Goal: Task Accomplishment & Management: Manage account settings

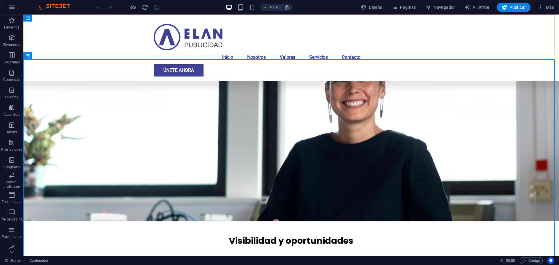
scroll to position [369, 0]
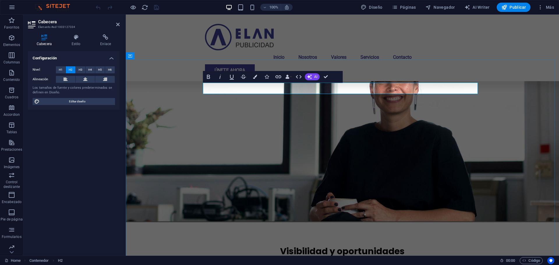
scroll to position [376, 0]
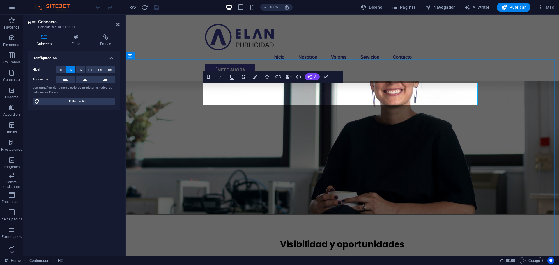
drag, startPoint x: 372, startPoint y: 99, endPoint x: 234, endPoint y: 92, distance: 138.3
click at [73, 35] on icon at bounding box center [76, 37] width 27 height 6
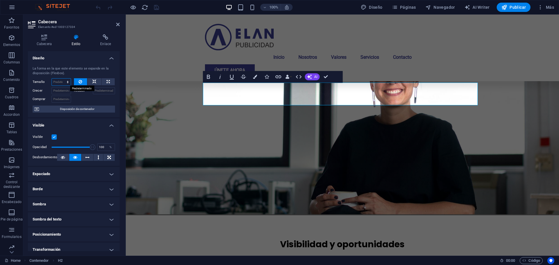
click at [66, 82] on select "Predeterminado automático px % 1/1 1/2 1/3 1/4 1/5 1/6 1/7 1/8 1/9 1/10" at bounding box center [61, 82] width 19 height 7
click at [81, 79] on icon at bounding box center [80, 81] width 3 height 7
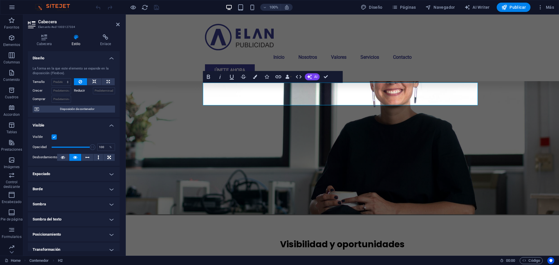
click at [81, 79] on icon at bounding box center [80, 81] width 3 height 7
click at [45, 40] on h4 "Cabecera" at bounding box center [45, 40] width 35 height 12
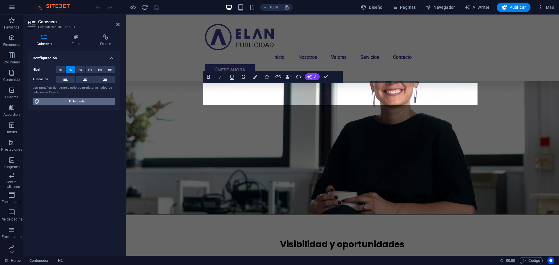
click at [57, 100] on span "Editar diseño" at bounding box center [77, 101] width 72 height 7
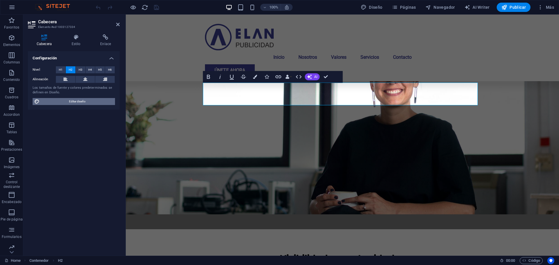
select select "px"
select select "700"
select select "px"
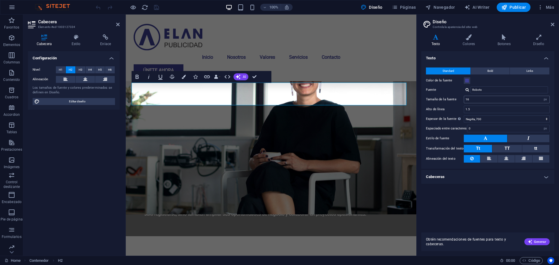
scroll to position [404, 0]
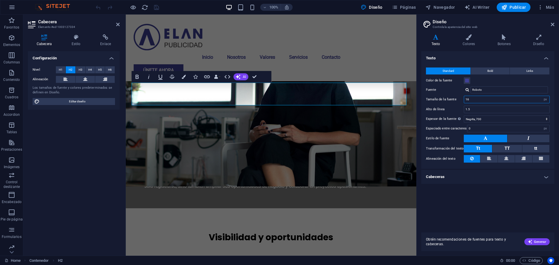
drag, startPoint x: 494, startPoint y: 97, endPoint x: 459, endPoint y: 98, distance: 34.1
click at [459, 98] on div "Tamaño de la fuente 16 rem px" at bounding box center [488, 100] width 124 height 8
click at [466, 202] on div "Texto Standard Bold Links Color de la fuente Fuente Roboto Tamaño de la fuente …" at bounding box center [488, 139] width 133 height 177
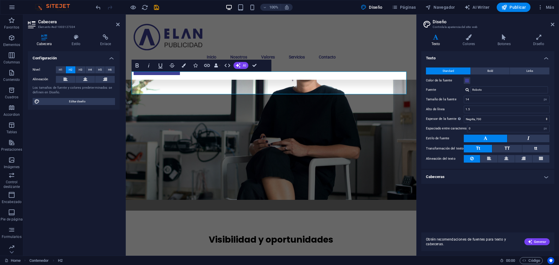
scroll to position [386, 0]
drag, startPoint x: 477, startPoint y: 100, endPoint x: 453, endPoint y: 101, distance: 24.2
click at [455, 101] on div "Tamaño de la fuente 14 rem px" at bounding box center [488, 100] width 124 height 8
click at [454, 189] on div "Texto Standard Bold Links Color de la fuente Fuente Roboto Tamaño de la fuente …" at bounding box center [488, 139] width 133 height 177
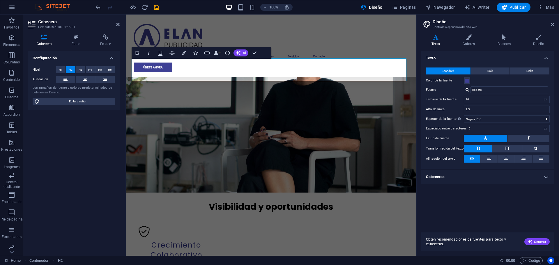
scroll to position [352, 0]
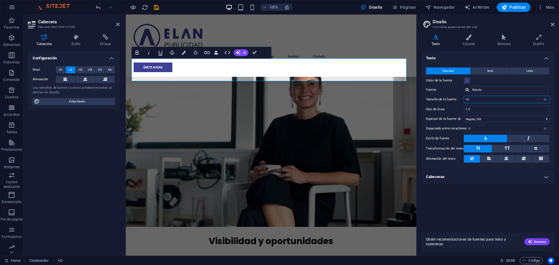
drag, startPoint x: 480, startPoint y: 102, endPoint x: 457, endPoint y: 102, distance: 23.0
click at [457, 102] on div "Tamaño de la fuente 10 rem px" at bounding box center [488, 100] width 124 height 8
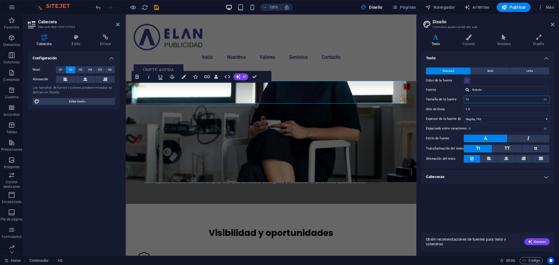
scroll to position [404, 0]
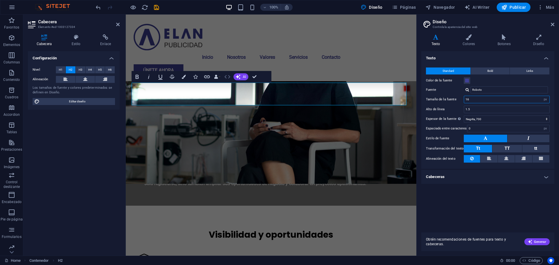
click at [229, 78] on icon "button" at bounding box center [227, 76] width 7 height 7
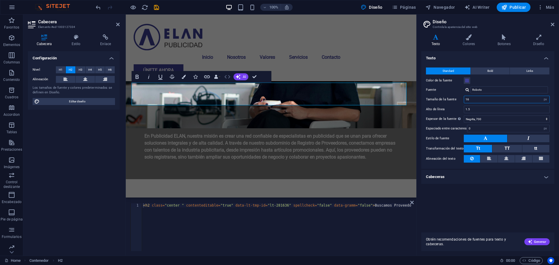
type input "16"
click at [229, 78] on icon "button" at bounding box center [227, 76] width 7 height 7
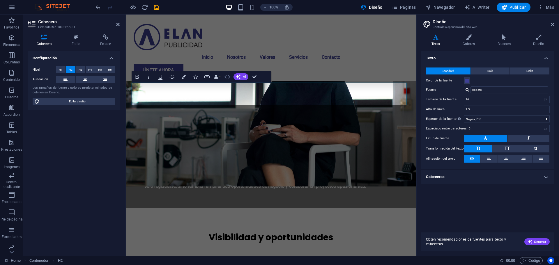
click at [229, 78] on icon "button" at bounding box center [227, 76] width 7 height 7
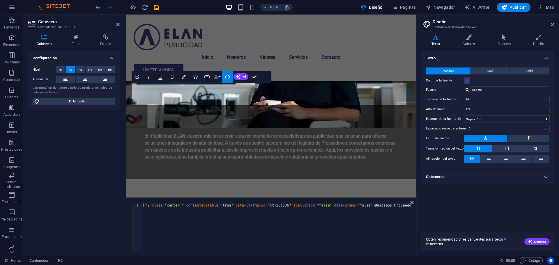
click at [217, 79] on button "Data Bindings" at bounding box center [217, 77] width 8 height 12
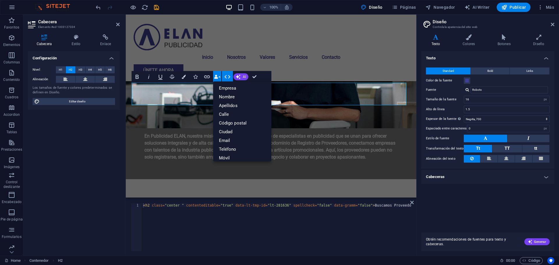
click at [217, 79] on button "Data Bindings" at bounding box center [217, 77] width 8 height 12
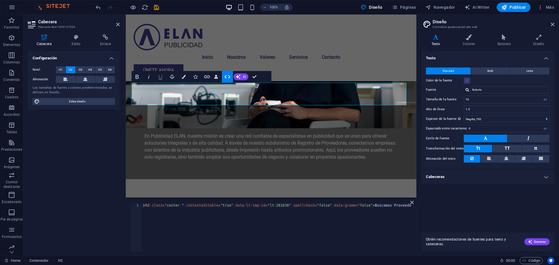
click at [161, 79] on icon "button" at bounding box center [160, 77] width 4 height 5
click at [83, 80] on icon at bounding box center [85, 79] width 4 height 7
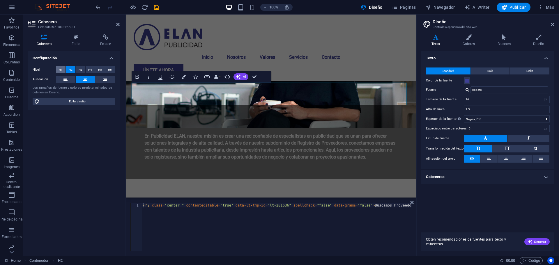
click at [61, 69] on span "H1" at bounding box center [61, 69] width 4 height 7
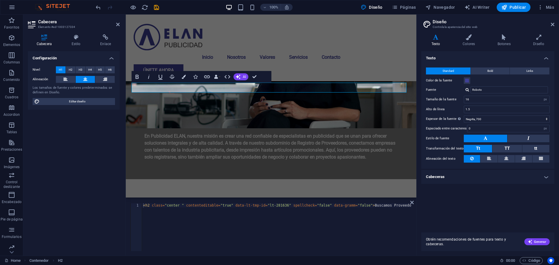
click at [101, 150] on div "Configuración Nivel H1 H2 H3 H4 H5 H6 Alineación Los tamaños de fuente y colore…" at bounding box center [74, 151] width 92 height 200
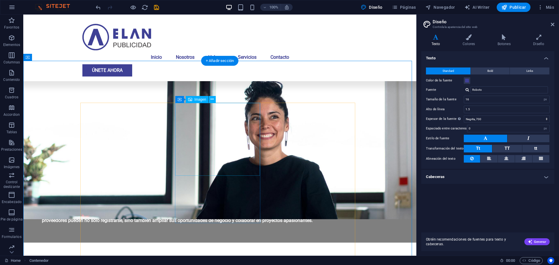
scroll to position [383, 0]
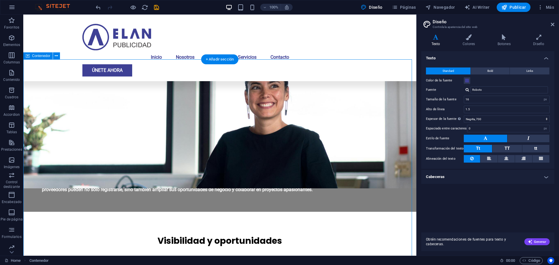
click at [57, 59] on button at bounding box center [56, 55] width 7 height 7
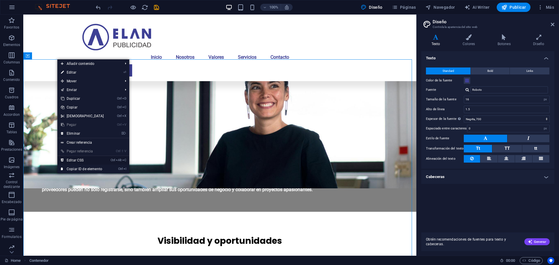
click at [94, 160] on link "Ctrl Alt C Editar CSS" at bounding box center [82, 160] width 50 height 9
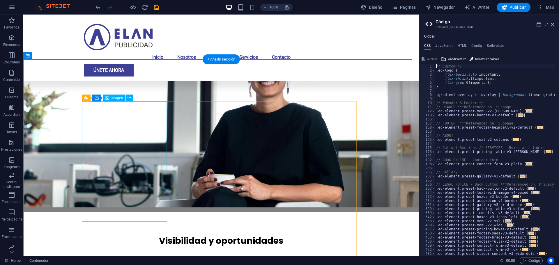
type textarea "@include image-boxes-v3("
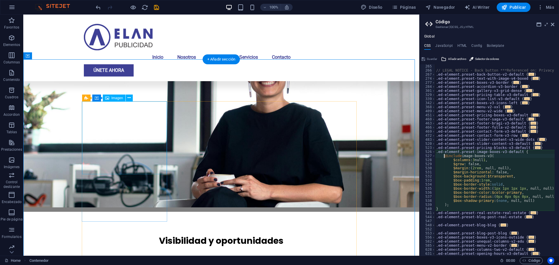
scroll to position [115, 0]
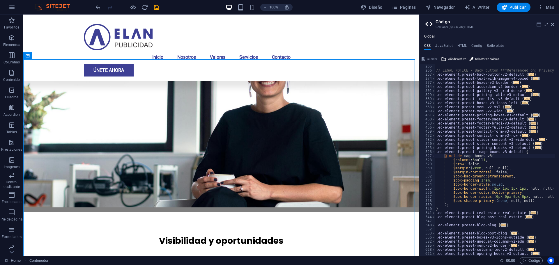
click at [538, 24] on icon at bounding box center [539, 24] width 5 height 5
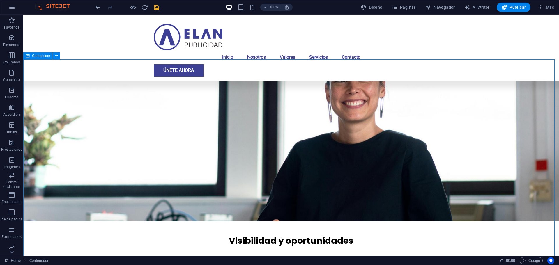
click at [34, 56] on span "Contenedor" at bounding box center [41, 55] width 18 height 3
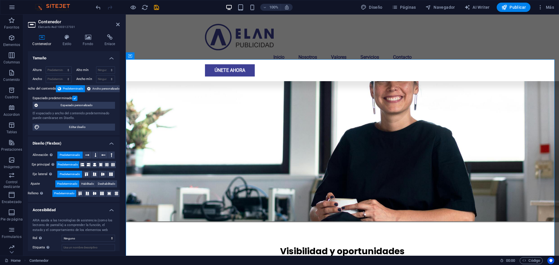
scroll to position [376, 0]
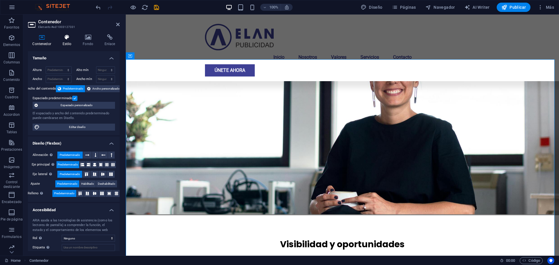
click at [64, 39] on icon at bounding box center [67, 37] width 18 height 6
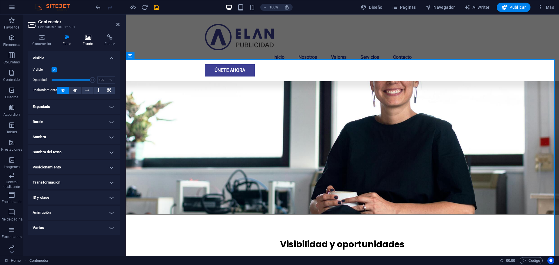
click at [90, 38] on icon at bounding box center [88, 37] width 20 height 6
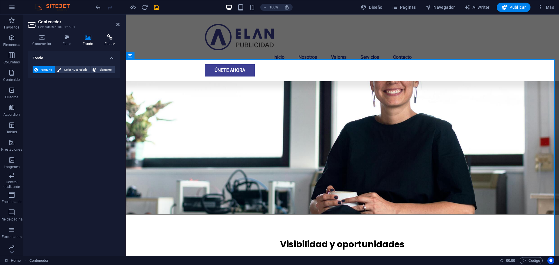
click at [106, 37] on icon at bounding box center [110, 37] width 20 height 6
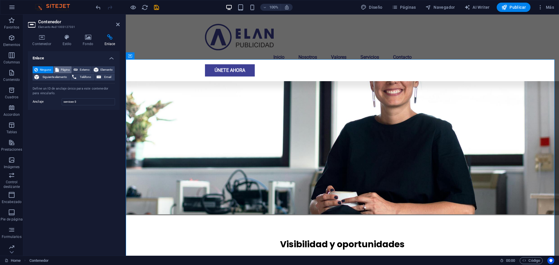
click at [66, 71] on span "Página" at bounding box center [65, 69] width 9 height 7
select select
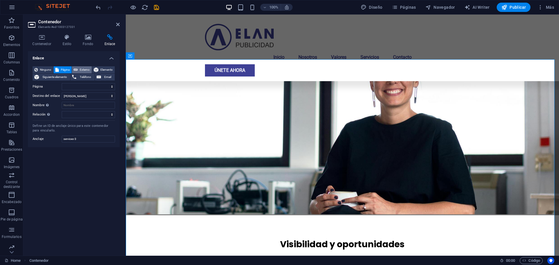
click at [82, 71] on span "Externo" at bounding box center [85, 69] width 10 height 7
select select "blank"
click at [98, 69] on icon at bounding box center [96, 69] width 5 height 7
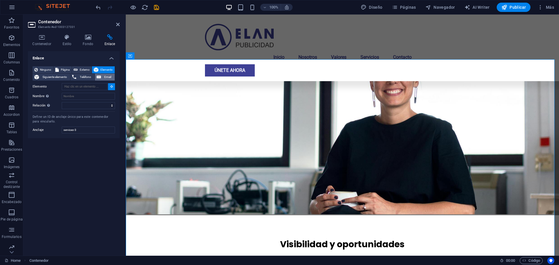
click at [101, 75] on icon at bounding box center [99, 77] width 4 height 7
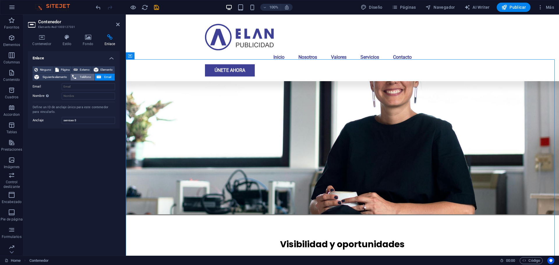
click at [78, 75] on button "Teléfono" at bounding box center [83, 77] width 24 height 7
click at [60, 75] on span "Siguiente elemento" at bounding box center [55, 77] width 28 height 7
click at [46, 69] on span "Ninguno" at bounding box center [46, 69] width 12 height 7
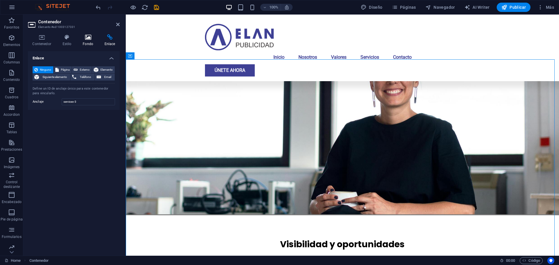
click at [86, 41] on h4 "Fondo" at bounding box center [89, 40] width 22 height 12
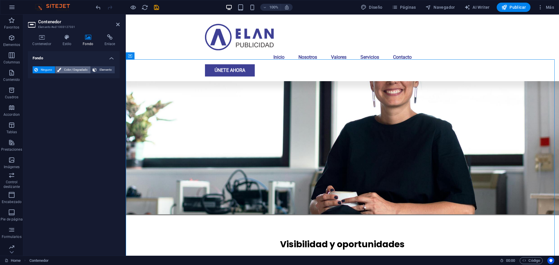
click at [81, 66] on span "Color / Degradado" at bounding box center [76, 69] width 26 height 7
click at [93, 67] on icon at bounding box center [95, 69] width 4 height 7
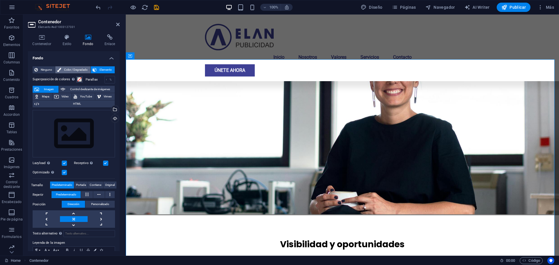
click at [70, 67] on span "Color / Degradado" at bounding box center [76, 69] width 26 height 7
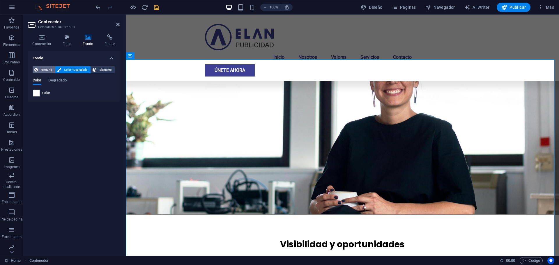
click at [51, 68] on span "Ninguno" at bounding box center [47, 69] width 14 height 7
click at [75, 39] on icon at bounding box center [67, 37] width 18 height 6
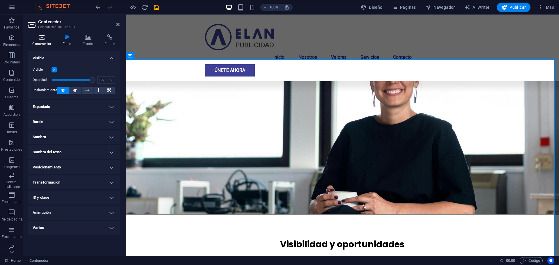
click at [41, 35] on icon at bounding box center [42, 37] width 28 height 6
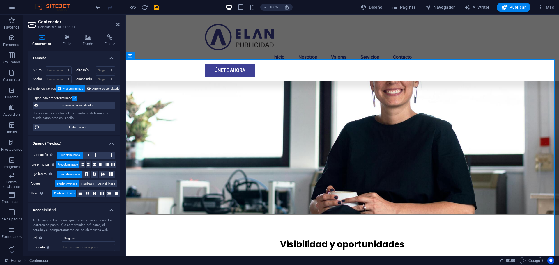
click at [89, 122] on div "Altura Predeterminado px rem % vh vw Alto mín Ninguno px rem % vh vw Ancho Pred…" at bounding box center [74, 99] width 92 height 74
click at [91, 129] on span "Editar diseño" at bounding box center [77, 127] width 72 height 7
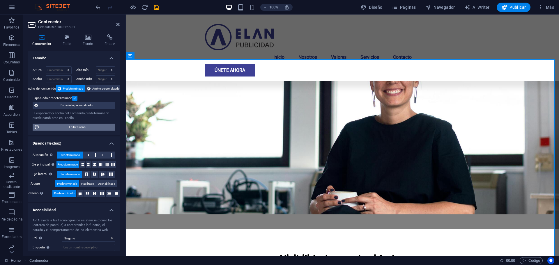
scroll to position [404, 0]
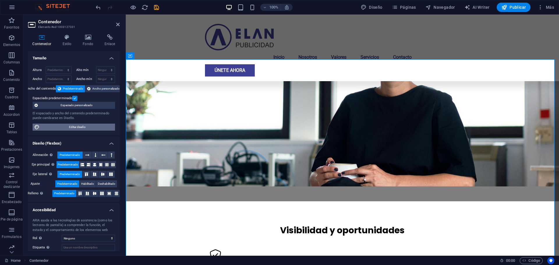
select select "rem"
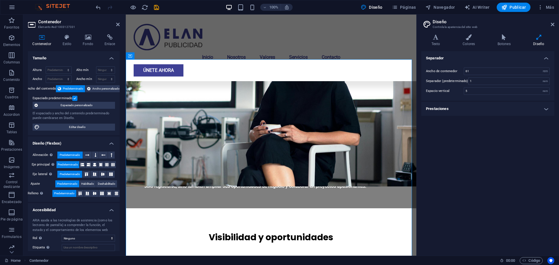
click at [485, 57] on h4 "Separador" at bounding box center [488, 56] width 133 height 10
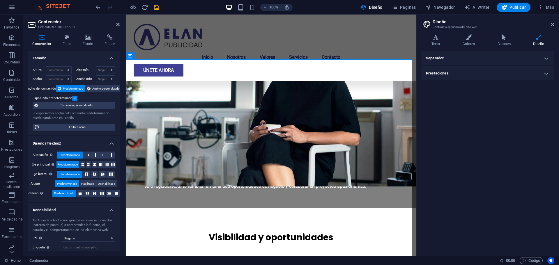
click at [485, 57] on h4 "Separador" at bounding box center [488, 58] width 133 height 14
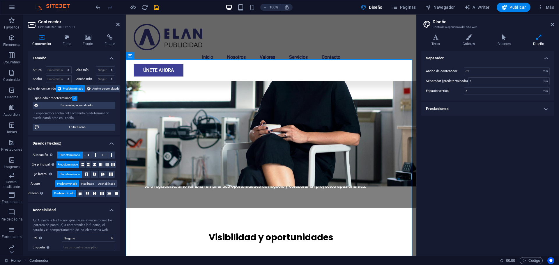
click at [476, 108] on h4 "Prestaciones" at bounding box center [488, 109] width 133 height 14
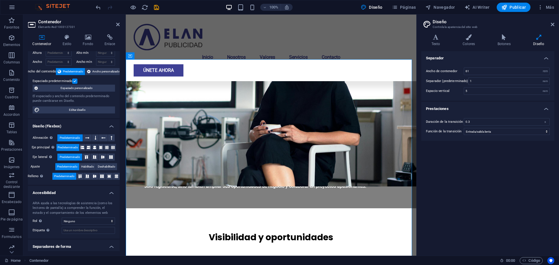
scroll to position [33, 0]
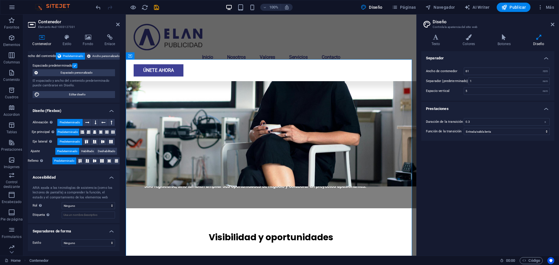
click at [41, 57] on label "Ancho del contenido" at bounding box center [41, 56] width 30 height 7
click at [42, 57] on label "Ancho del contenido" at bounding box center [41, 56] width 30 height 7
click at [49, 55] on label "Ancho del contenido" at bounding box center [41, 56] width 30 height 7
click at [90, 39] on icon at bounding box center [88, 37] width 20 height 6
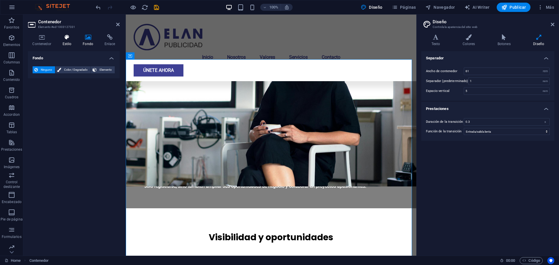
click at [66, 37] on icon at bounding box center [67, 37] width 18 height 6
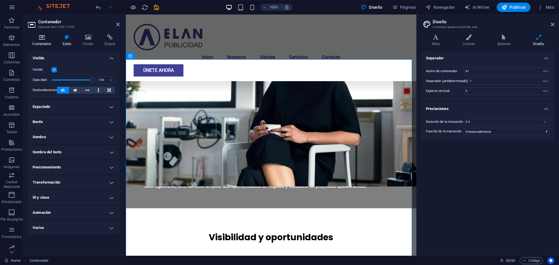
click at [40, 38] on icon at bounding box center [42, 37] width 28 height 6
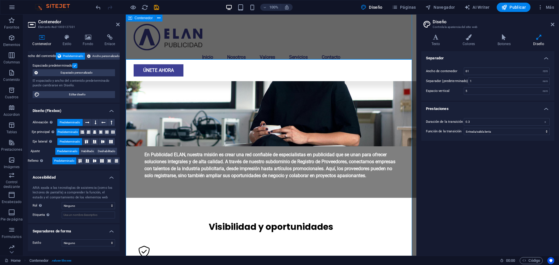
scroll to position [230, 0]
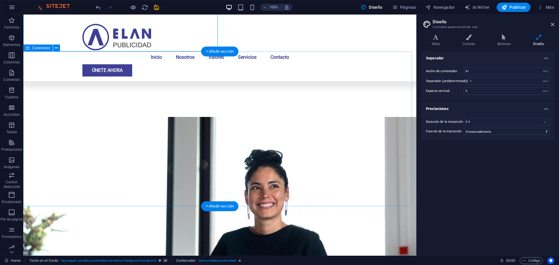
scroll to position [346, 0]
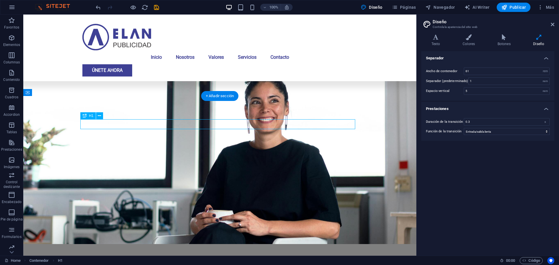
scroll to position [367, 0]
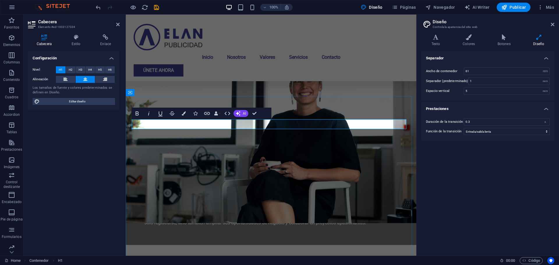
click at [79, 101] on span "Editar diseño" at bounding box center [77, 101] width 72 height 7
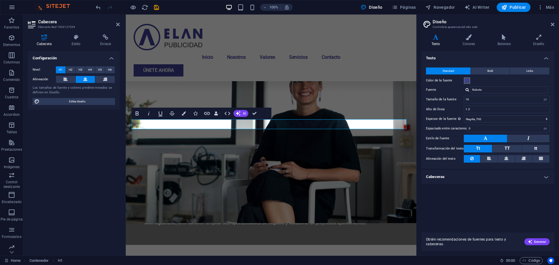
click at [467, 80] on span at bounding box center [467, 80] width 5 height 5
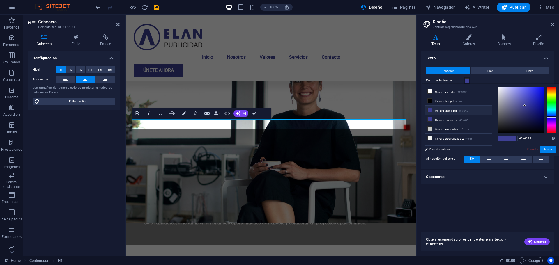
click at [430, 110] on icon at bounding box center [430, 110] width 4 height 4
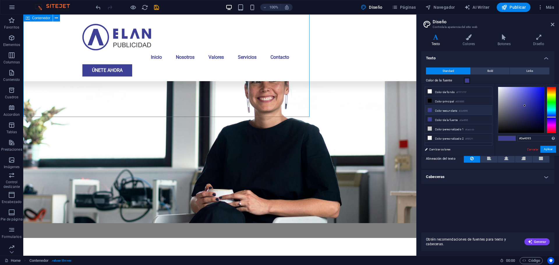
scroll to position [346, 0]
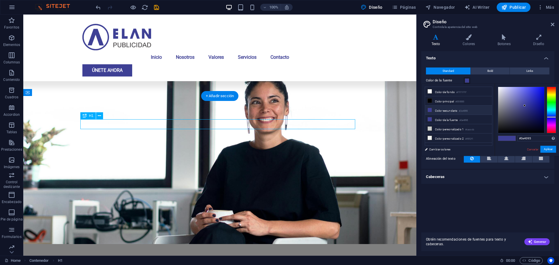
scroll to position [367, 0]
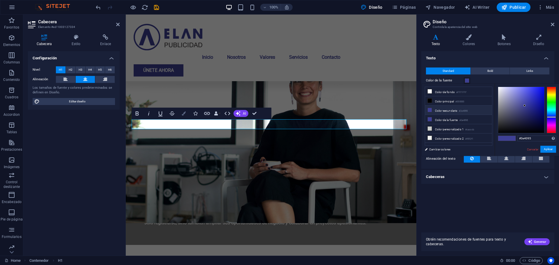
click at [183, 112] on icon "button" at bounding box center [184, 114] width 4 height 4
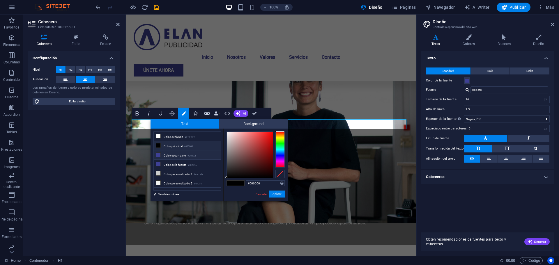
click at [158, 153] on icon at bounding box center [158, 155] width 4 height 4
type input "#3e4095"
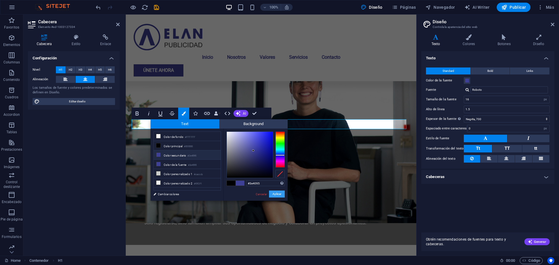
click at [284, 195] on button "Aplicar" at bounding box center [277, 194] width 16 height 7
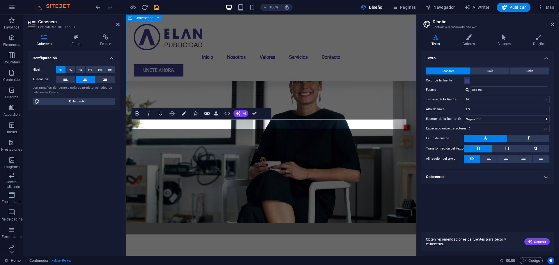
scroll to position [346, 0]
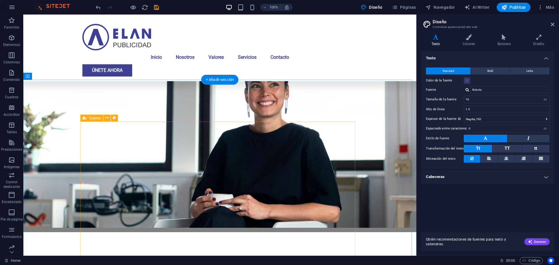
scroll to position [375, 0]
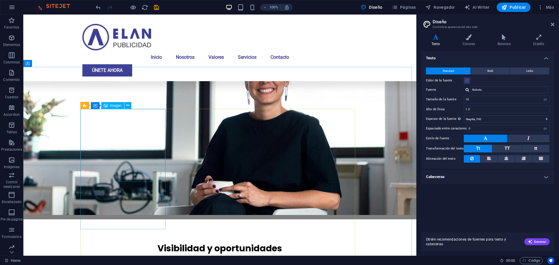
click at [115, 106] on span "Imagen" at bounding box center [116, 105] width 12 height 3
select select "vw"
select select "px"
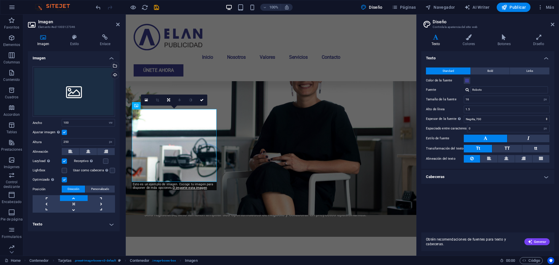
scroll to position [396, 0]
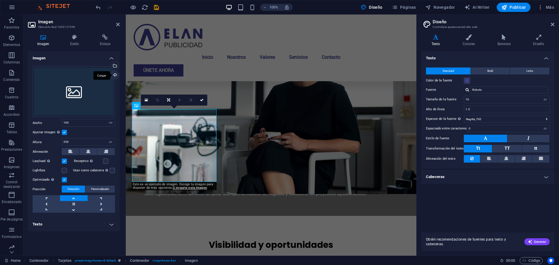
click at [117, 75] on div "Cargar" at bounding box center [114, 75] width 9 height 9
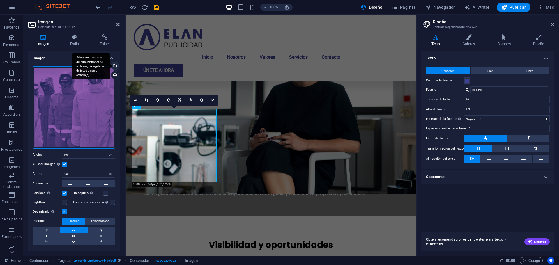
click at [115, 66] on div "Selecciona archivos del administrador de archivos, de la galería de fotos o car…" at bounding box center [114, 66] width 9 height 9
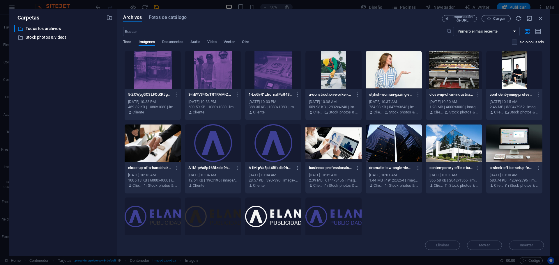
click at [128, 45] on span "Todo" at bounding box center [127, 42] width 8 height 8
click at [145, 42] on span "Imágenes" at bounding box center [147, 42] width 17 height 8
click at [109, 15] on icon "button" at bounding box center [109, 18] width 6 height 6
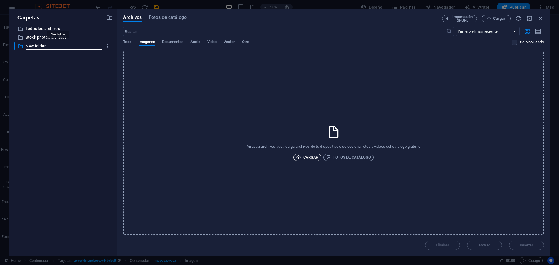
click at [301, 157] on icon "button" at bounding box center [298, 157] width 5 height 5
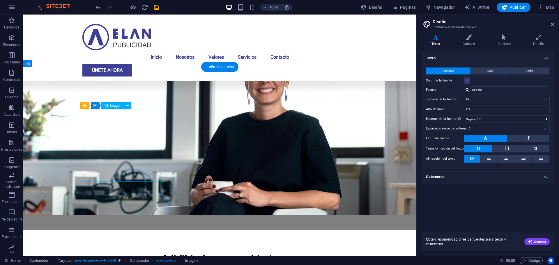
scroll to position [396, 0]
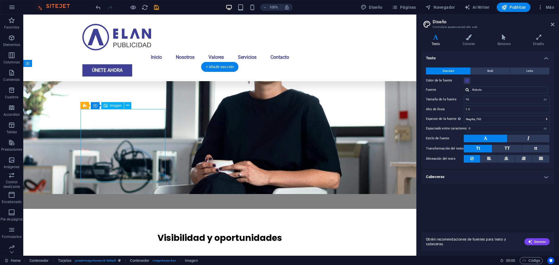
select select "vw"
select select "px"
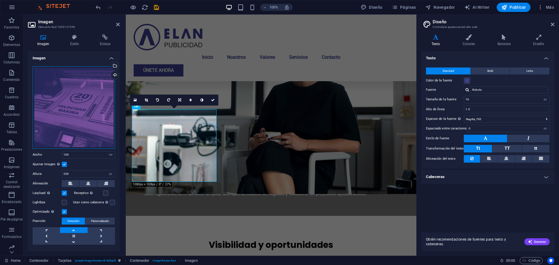
click at [82, 103] on div "Arrastra archivos aquí, haz clic para escoger archivos o selecciona archivos de…" at bounding box center [74, 107] width 82 height 82
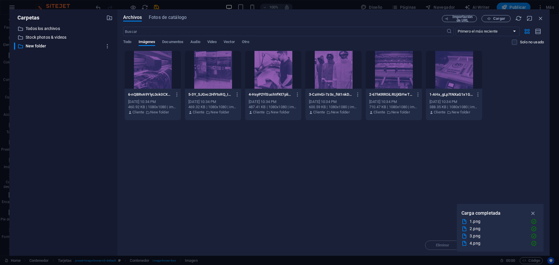
click at [82, 103] on div "​ Todos los archivos Todos los archivos ​ Stock photos & videos Stock photos & …" at bounding box center [63, 138] width 99 height 226
click at [162, 72] on div at bounding box center [153, 70] width 56 height 38
click at [533, 211] on icon "button" at bounding box center [533, 213] width 7 height 6
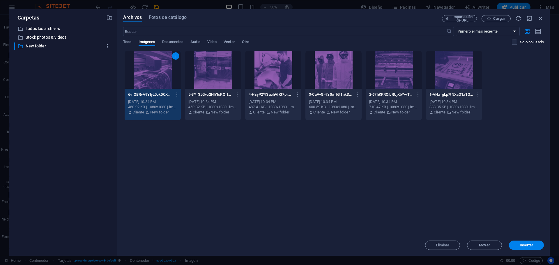
click at [518, 249] on button "Insertar" at bounding box center [526, 245] width 35 height 9
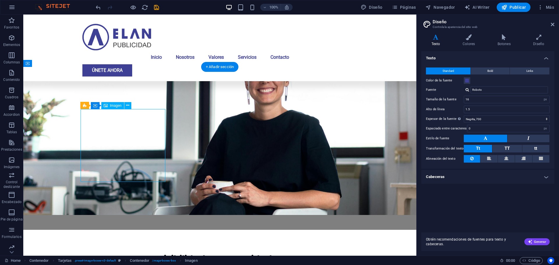
scroll to position [396, 0]
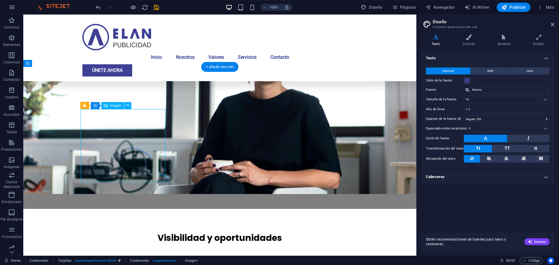
select select "vw"
select select "px"
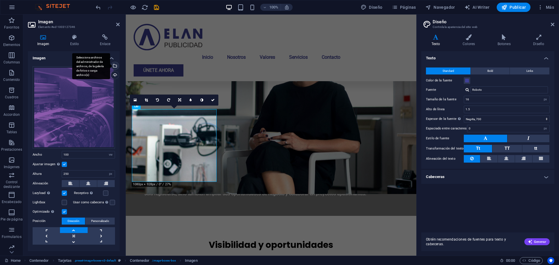
click at [110, 65] on div "Selecciona archivos del administrador de archivos, de la galería de fotos o car…" at bounding box center [91, 66] width 38 height 26
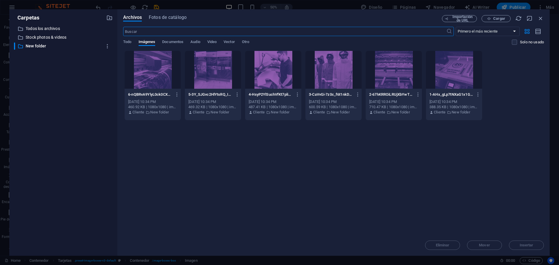
click at [152, 67] on div at bounding box center [153, 70] width 56 height 38
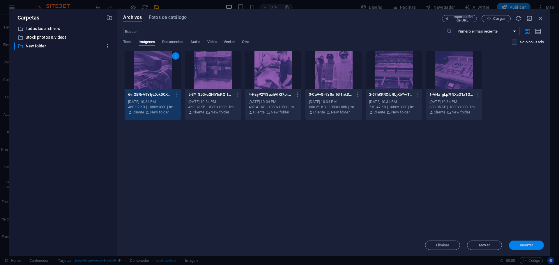
click at [515, 244] on span "Insertar" at bounding box center [527, 245] width 30 height 3
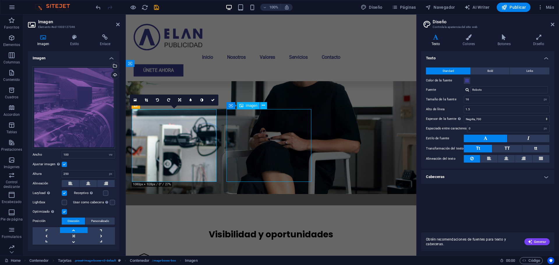
scroll to position [375, 0]
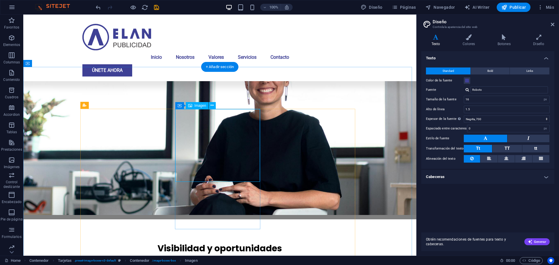
select select "vw"
select select "px"
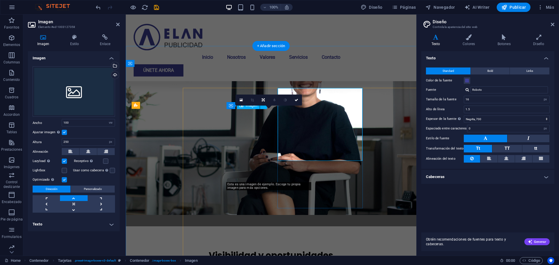
scroll to position [396, 0]
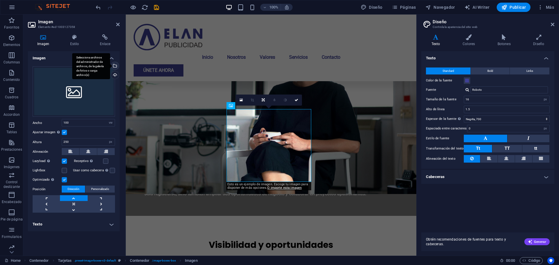
click at [116, 66] on div "Selecciona archivos del administrador de archivos, de la galería de fotos o car…" at bounding box center [114, 66] width 9 height 9
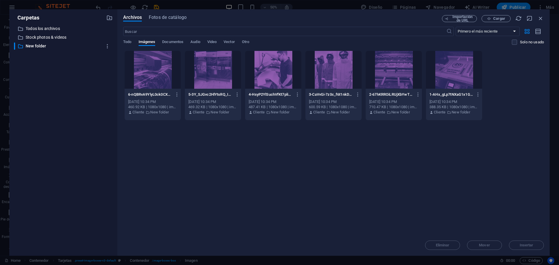
click at [393, 67] on div at bounding box center [394, 70] width 56 height 38
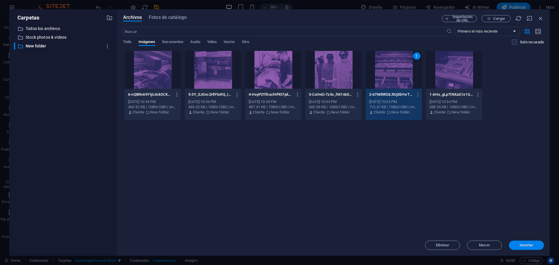
click at [531, 242] on button "Insertar" at bounding box center [526, 245] width 35 height 9
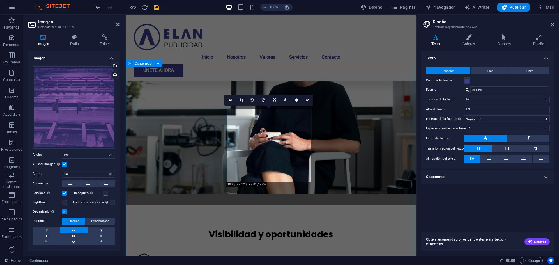
scroll to position [375, 0]
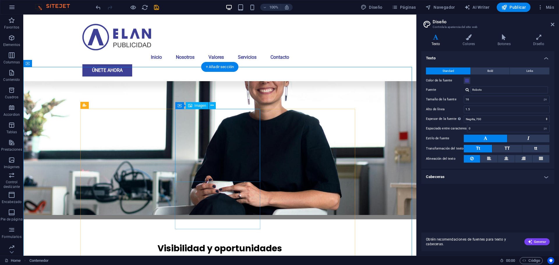
select select "vw"
select select "px"
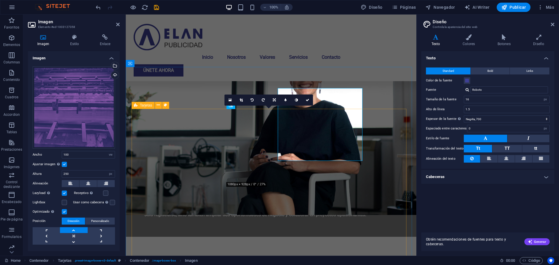
scroll to position [396, 0]
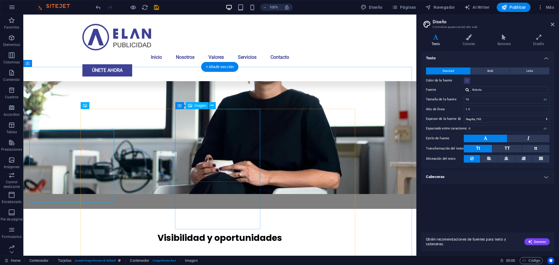
scroll to position [375, 0]
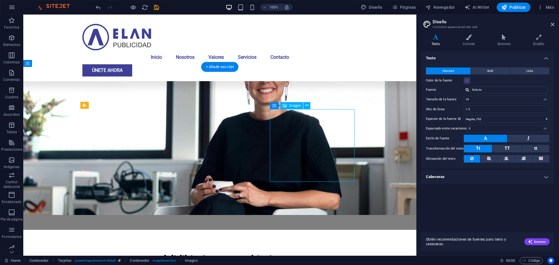
scroll to position [396, 0]
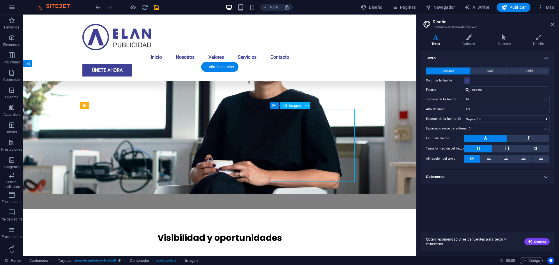
select select "vw"
select select "px"
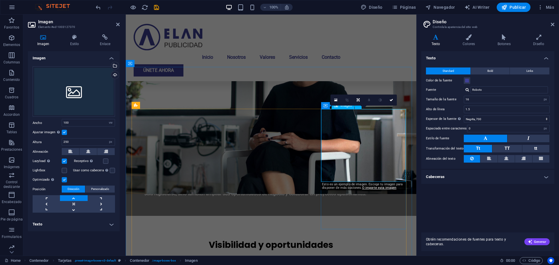
click at [68, 84] on div "Arrastra archivos aquí, haz clic para escoger archivos o selecciona archivos de…" at bounding box center [74, 91] width 82 height 51
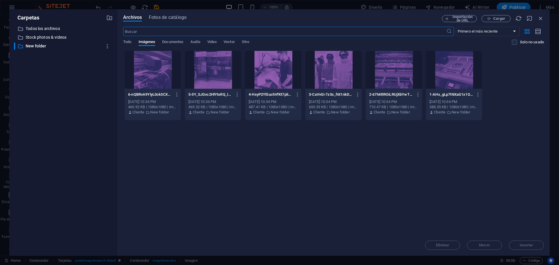
click at [68, 84] on div "​ Todos los archivos Todos los archivos ​ Stock photos & videos Stock photos & …" at bounding box center [63, 138] width 99 height 226
click at [331, 82] on div at bounding box center [334, 70] width 56 height 38
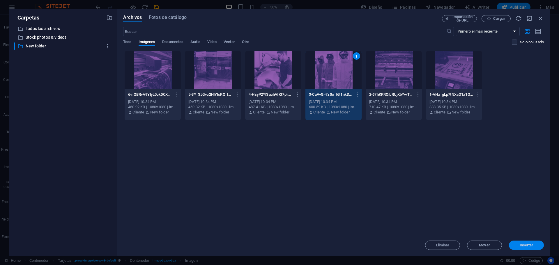
click at [518, 241] on button "Insertar" at bounding box center [526, 245] width 35 height 9
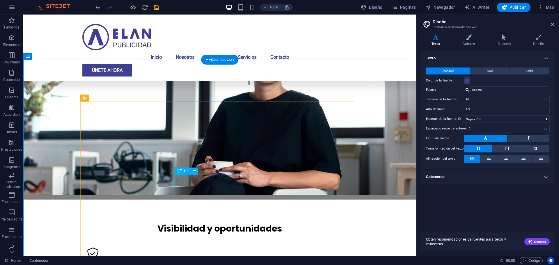
scroll to position [404, 0]
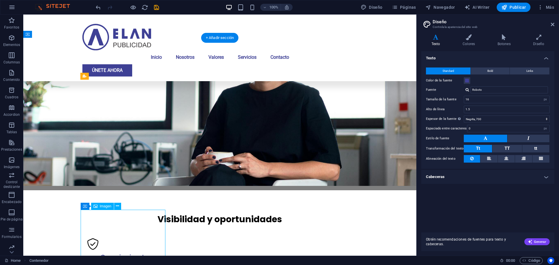
select select "vw"
select select "px"
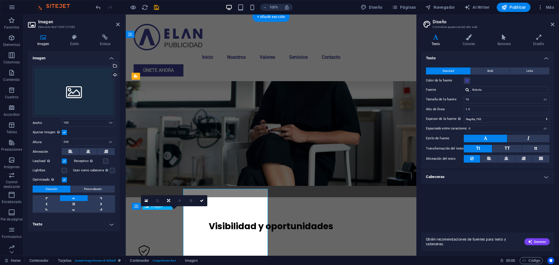
scroll to position [425, 0]
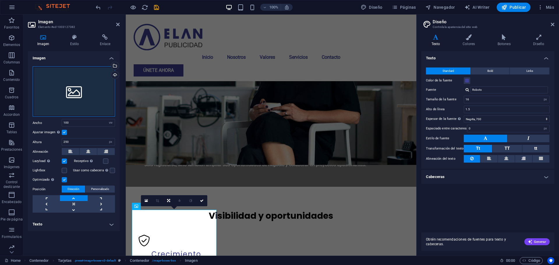
click at [74, 75] on div "Arrastra archivos aquí, haz clic para escoger archivos o selecciona archivos de…" at bounding box center [74, 91] width 82 height 51
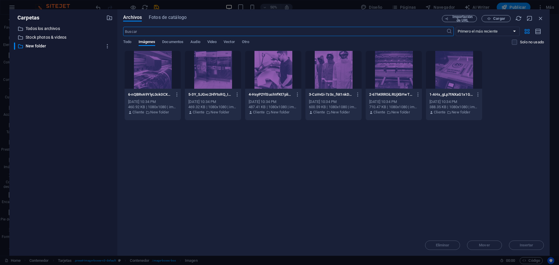
click at [208, 73] on div at bounding box center [213, 70] width 56 height 38
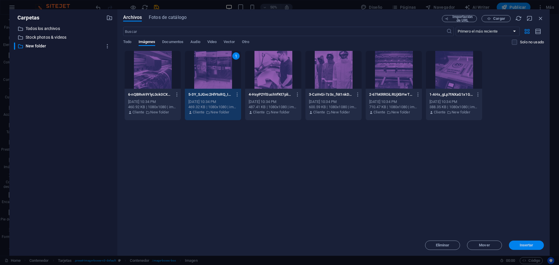
click at [529, 244] on span "Insertar" at bounding box center [527, 245] width 14 height 3
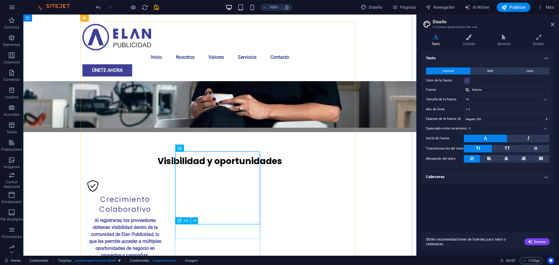
scroll to position [492, 0]
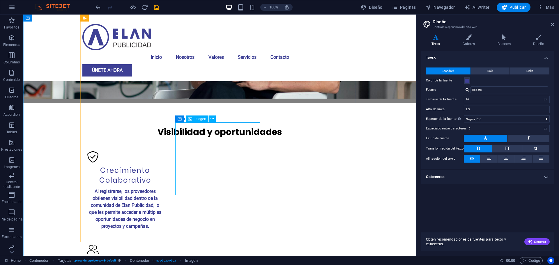
select select "vw"
select select "px"
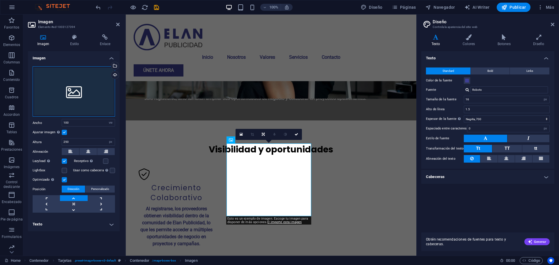
click at [89, 78] on div "Arrastra archivos aquí, haz clic para escoger archivos o selecciona archivos de…" at bounding box center [74, 91] width 82 height 51
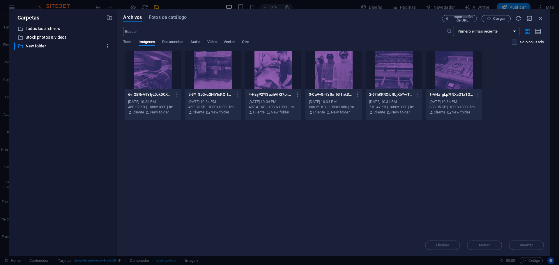
click at [286, 73] on div at bounding box center [273, 70] width 56 height 38
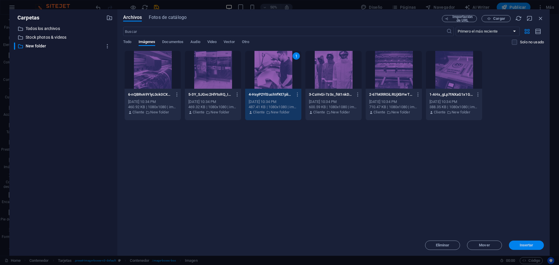
click at [524, 246] on span "Insertar" at bounding box center [527, 245] width 14 height 3
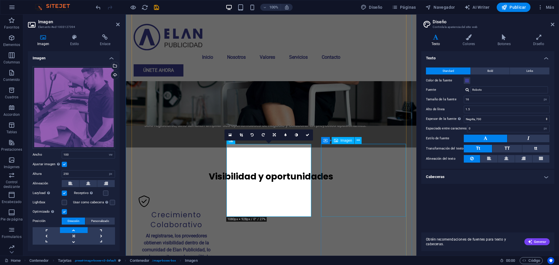
scroll to position [434, 0]
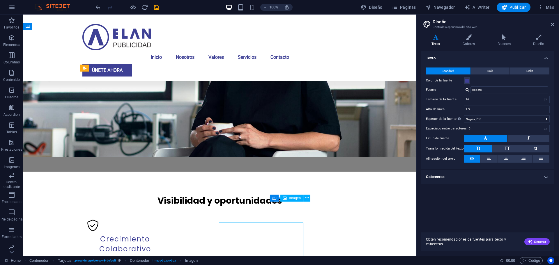
scroll to position [413, 0]
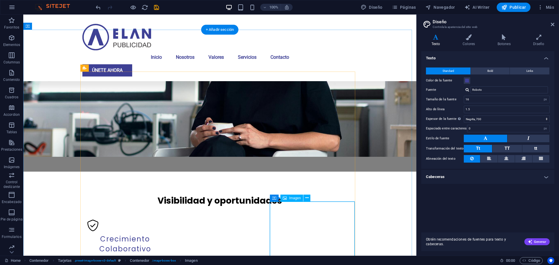
select select "vw"
select select "px"
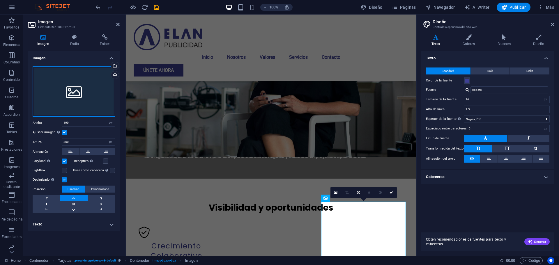
click at [62, 87] on div "Arrastra archivos aquí, haz clic para escoger archivos o selecciona archivos de…" at bounding box center [74, 91] width 82 height 51
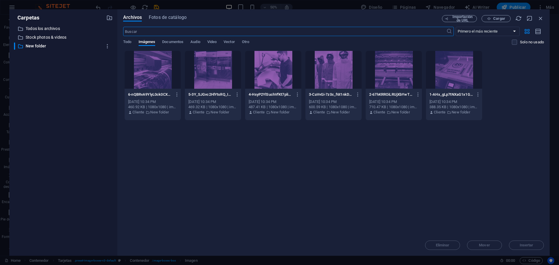
click at [446, 80] on div at bounding box center [454, 70] width 56 height 38
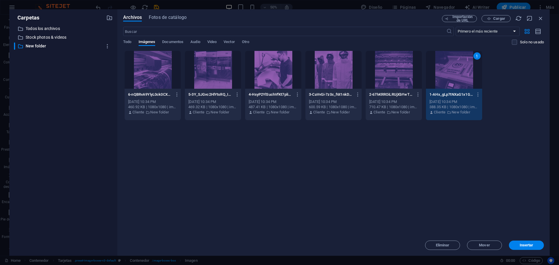
click at [446, 80] on div "1" at bounding box center [454, 70] width 56 height 38
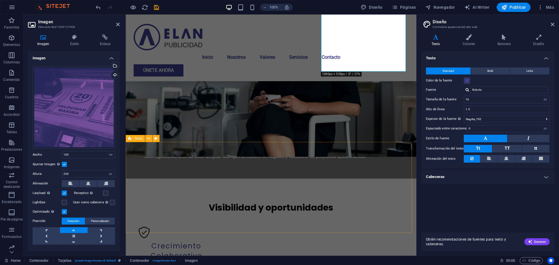
scroll to position [645, 0]
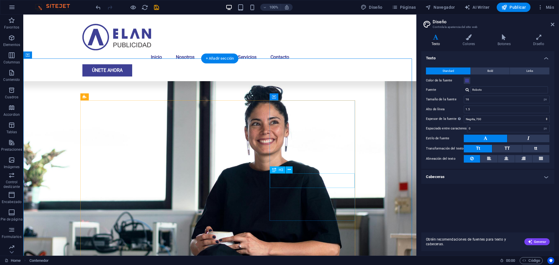
scroll to position [324, 0]
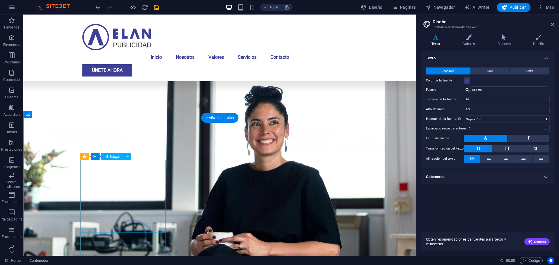
select select "vw"
select select "px"
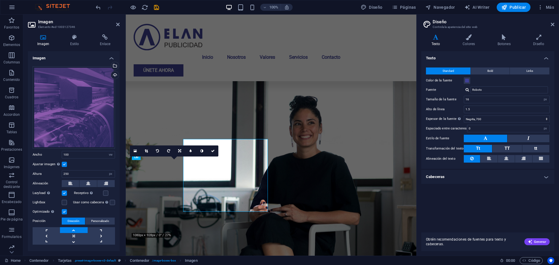
scroll to position [345, 0]
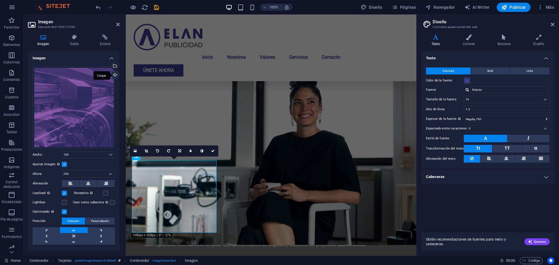
click at [114, 72] on div "Cargar" at bounding box center [114, 75] width 9 height 9
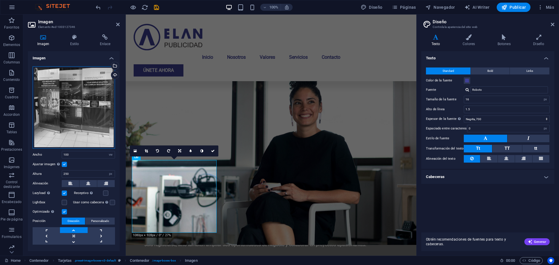
click at [82, 92] on div "Arrastra archivos aquí, haz clic para escoger archivos o selecciona archivos de…" at bounding box center [74, 107] width 82 height 82
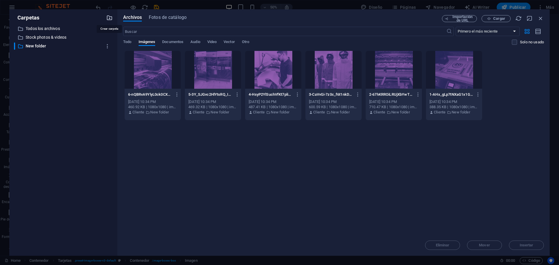
click at [109, 18] on icon "button" at bounding box center [109, 18] width 6 height 6
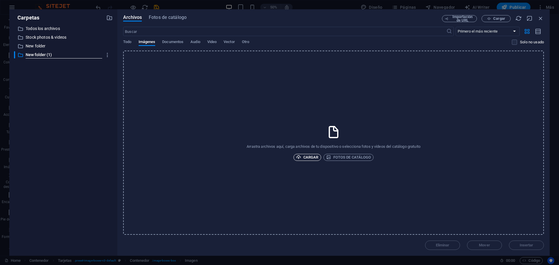
click at [304, 158] on span "Cargar" at bounding box center [307, 157] width 22 height 7
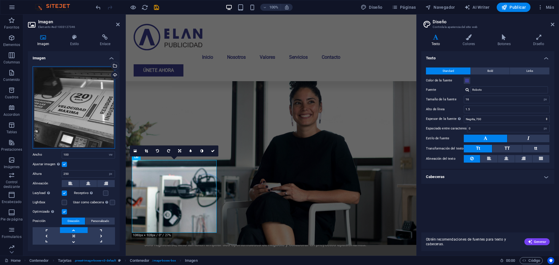
click at [66, 93] on div "Arrastra archivos aquí, haz clic para escoger archivos o selecciona archivos de…" at bounding box center [74, 107] width 82 height 82
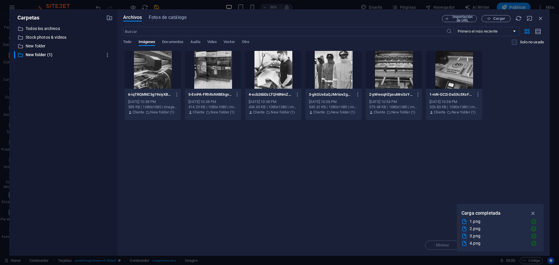
click at [155, 71] on div at bounding box center [153, 70] width 56 height 38
click at [155, 71] on div "1" at bounding box center [153, 70] width 56 height 38
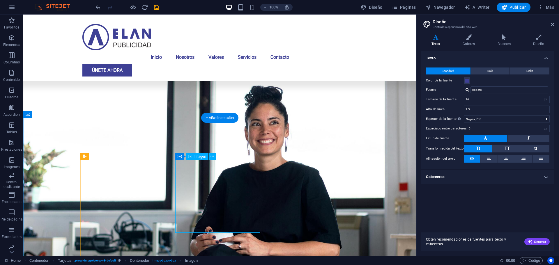
select select "vw"
select select "px"
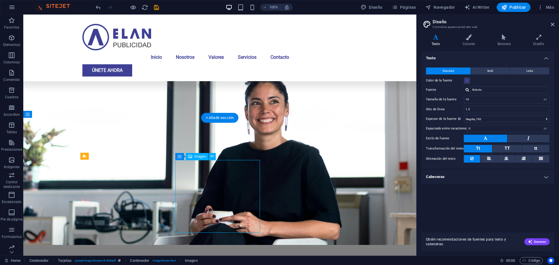
select select "vw"
select select "px"
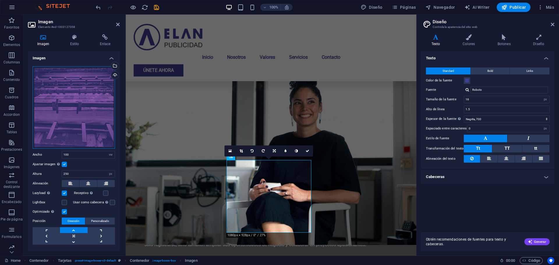
click at [85, 103] on div "Arrastra archivos aquí, haz clic para escoger archivos o selecciona archivos de…" at bounding box center [74, 107] width 82 height 82
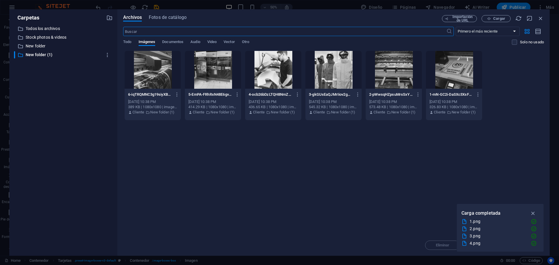
click at [391, 78] on div at bounding box center [394, 70] width 56 height 38
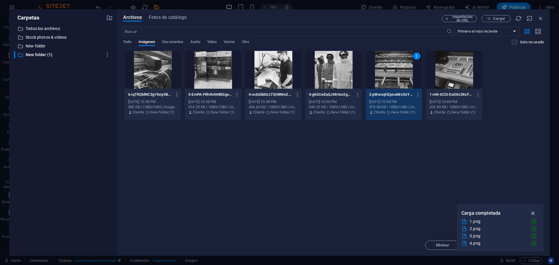
click at [533, 211] on icon "button" at bounding box center [533, 213] width 7 height 6
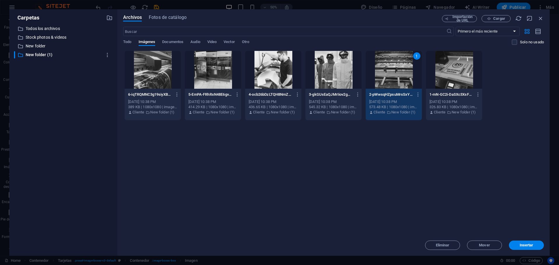
click at [529, 239] on div "Eliminar Mover Insertar" at bounding box center [333, 242] width 421 height 15
click at [529, 244] on span "Insertar" at bounding box center [527, 245] width 14 height 3
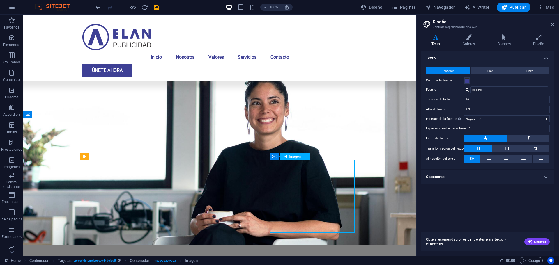
select select "vw"
select select "px"
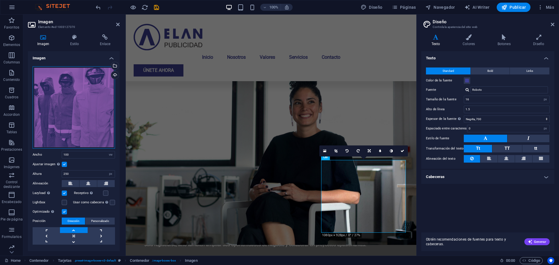
click at [78, 90] on div "Arrastra archivos aquí, haz clic para escoger archivos o selecciona archivos de…" at bounding box center [74, 107] width 82 height 82
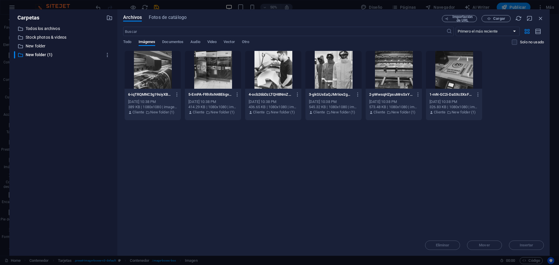
click at [364, 77] on div "6-iqTRQMNC3g19siyXBXVkjg.png 6-iqTRQMNC3g19siyXBXVkjg.png [DATE] 10:38 PM 389 K…" at bounding box center [333, 86] width 421 height 70
click at [343, 76] on div at bounding box center [334, 70] width 56 height 38
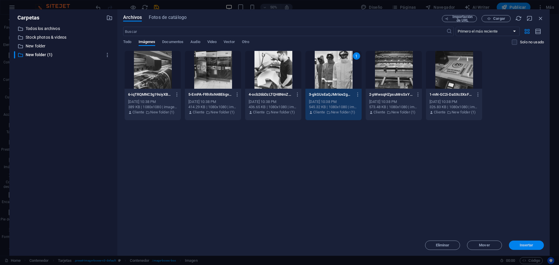
click at [519, 248] on button "Insertar" at bounding box center [526, 245] width 35 height 9
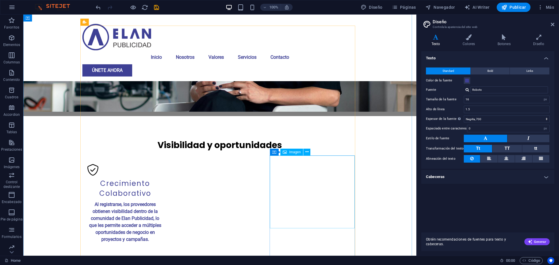
scroll to position [528, 0]
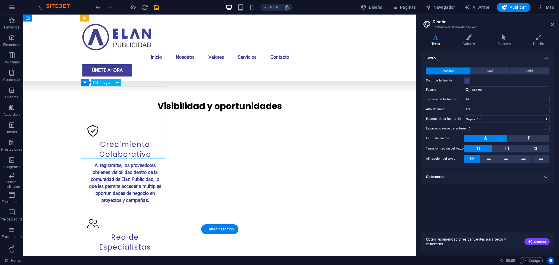
select select "vw"
select select "px"
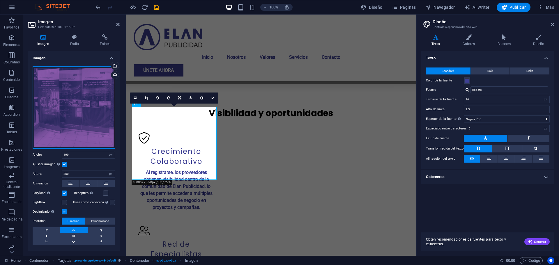
click at [101, 124] on div "Arrastra archivos aquí, haz clic para escoger archivos o selecciona archivos de…" at bounding box center [74, 107] width 82 height 82
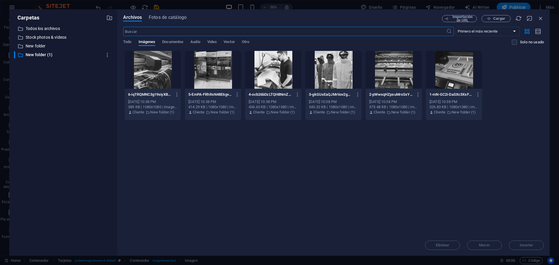
click at [224, 84] on div at bounding box center [213, 70] width 56 height 38
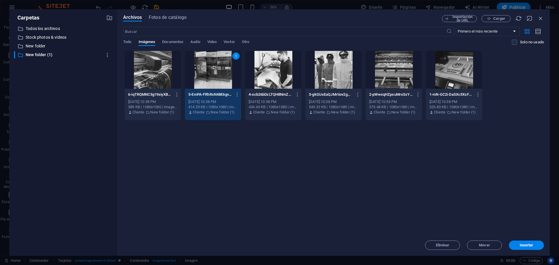
click at [524, 239] on div "Eliminar Mover Insertar" at bounding box center [333, 242] width 421 height 15
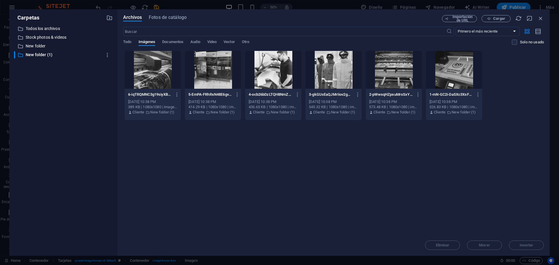
click at [525, 242] on div "Eliminar Mover Insertar" at bounding box center [333, 242] width 421 height 15
click at [219, 82] on div at bounding box center [213, 70] width 56 height 38
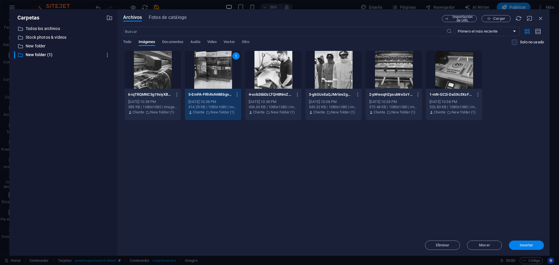
click at [517, 244] on span "Insertar" at bounding box center [527, 245] width 30 height 3
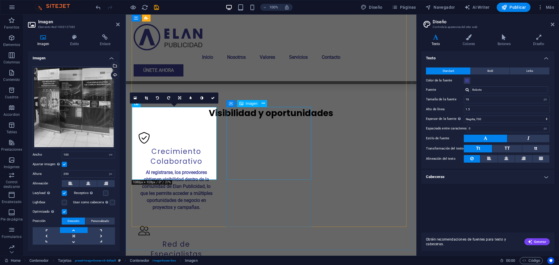
select select "vw"
select select "px"
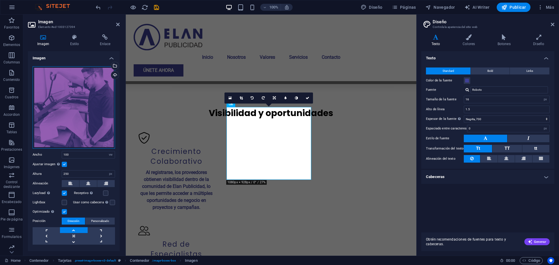
click at [71, 124] on div "Arrastra archivos aquí, haz clic para escoger archivos o selecciona archivos de…" at bounding box center [74, 107] width 82 height 82
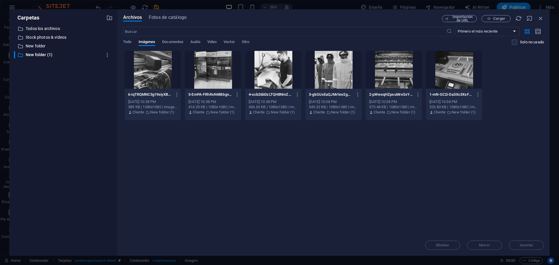
click at [275, 64] on div at bounding box center [273, 70] width 56 height 38
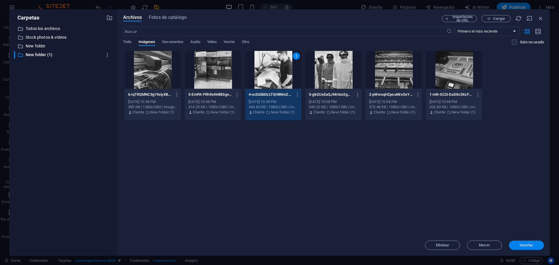
click at [526, 249] on button "Insertar" at bounding box center [526, 245] width 35 height 9
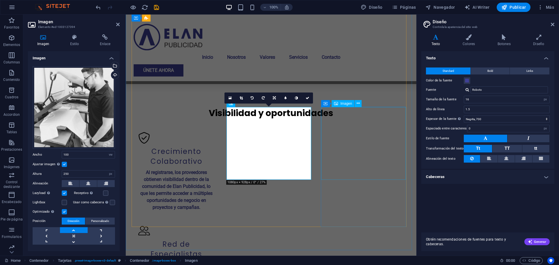
select select "vw"
select select "px"
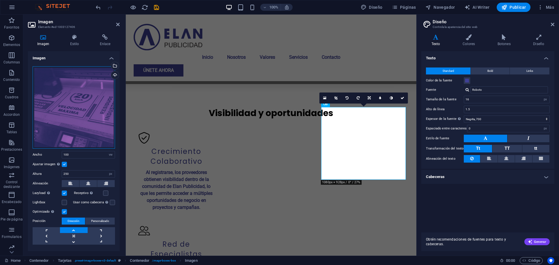
drag, startPoint x: 88, startPoint y: 114, endPoint x: 90, endPoint y: 112, distance: 3.2
click at [90, 113] on div "Arrastra archivos aquí, haz clic para escoger archivos o selecciona archivos de…" at bounding box center [74, 107] width 82 height 82
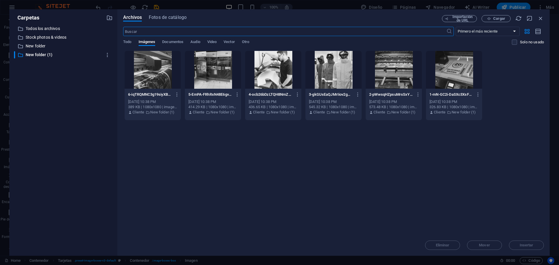
click at [90, 112] on div "​ Todos los archivos Todos los archivos ​ Stock photos & videos Stock photos & …" at bounding box center [63, 138] width 99 height 226
click at [460, 90] on div "1-mN-GC2i-DaSXc3XsF4JQbg.png 1-mN-GC2i-DaSXc3XsF4JQbg.png [DATE] 10:38 PM 326.8…" at bounding box center [454, 104] width 56 height 30
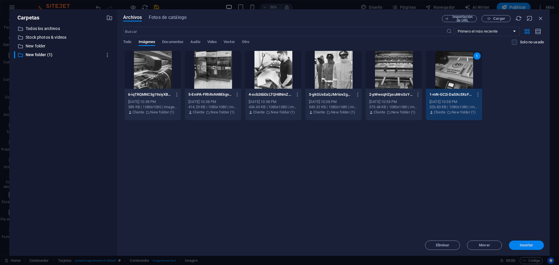
click at [529, 242] on button "Insertar" at bounding box center [526, 245] width 35 height 9
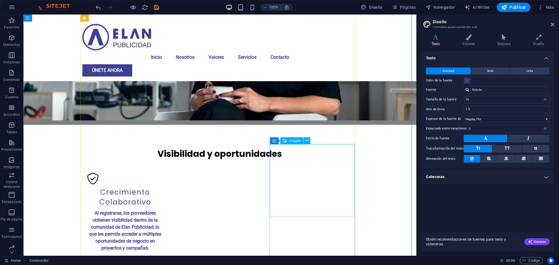
scroll to position [412, 0]
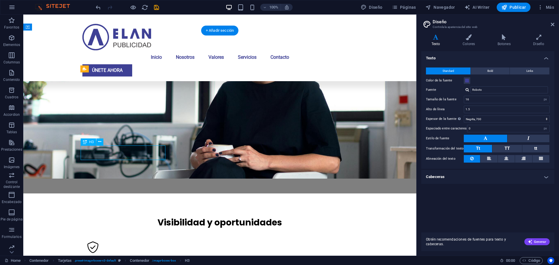
scroll to position [433, 0]
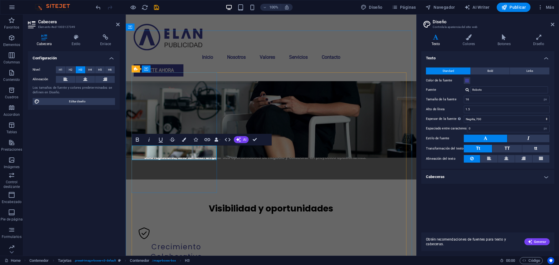
drag, startPoint x: 191, startPoint y: 154, endPoint x: 163, endPoint y: 155, distance: 28.0
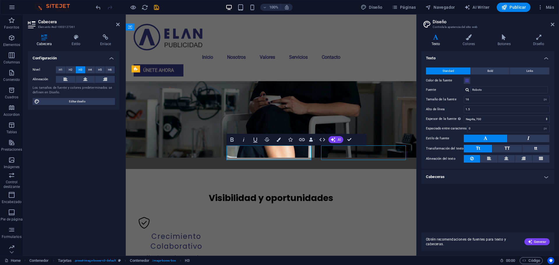
scroll to position [412, 0]
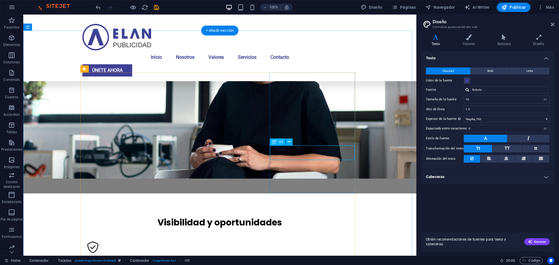
scroll to position [433, 0]
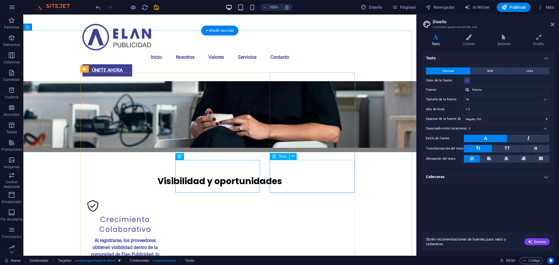
scroll to position [470, 0]
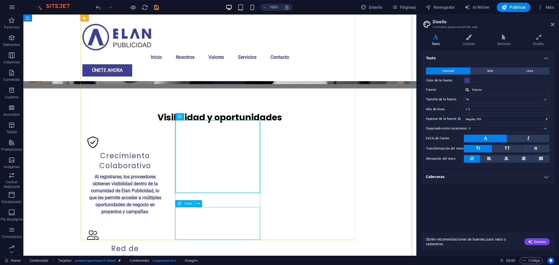
scroll to position [507, 0]
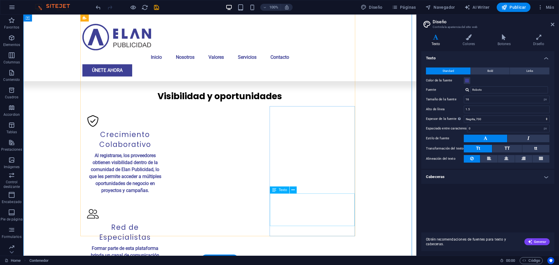
scroll to position [536, 0]
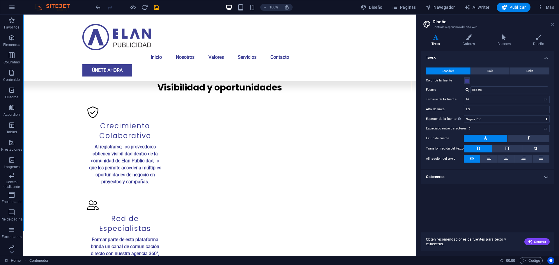
click at [552, 25] on icon at bounding box center [552, 24] width 3 height 5
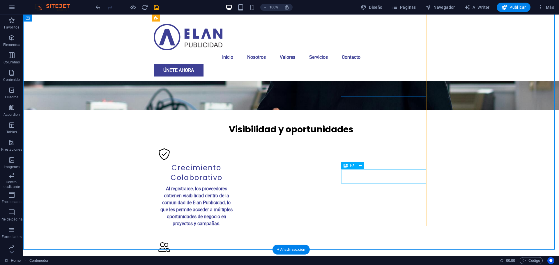
scroll to position [478, 0]
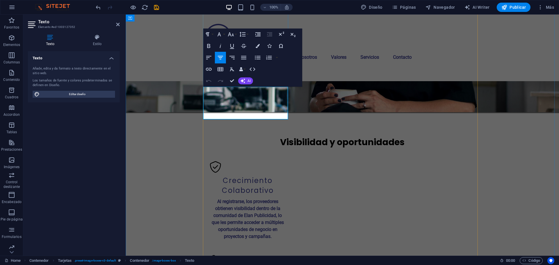
drag, startPoint x: 216, startPoint y: 91, endPoint x: 272, endPoint y: 109, distance: 58.1
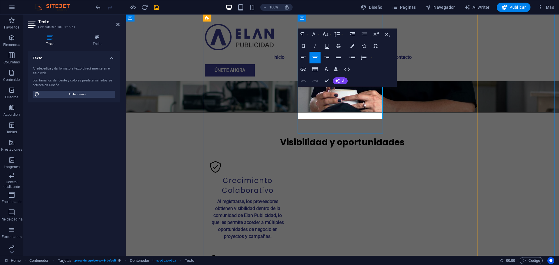
drag, startPoint x: 308, startPoint y: 90, endPoint x: 368, endPoint y: 111, distance: 63.4
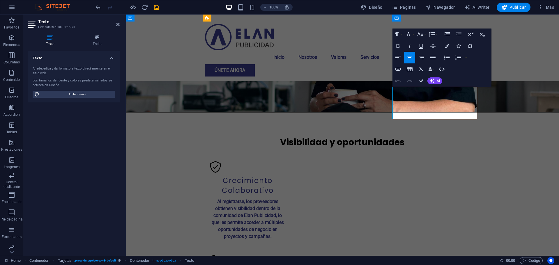
drag, startPoint x: 405, startPoint y: 90, endPoint x: 460, endPoint y: 109, distance: 58.0
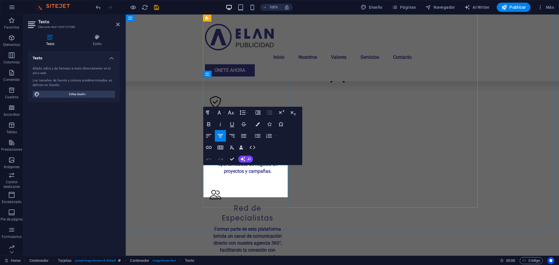
drag, startPoint x: 214, startPoint y: 171, endPoint x: 276, endPoint y: 195, distance: 66.1
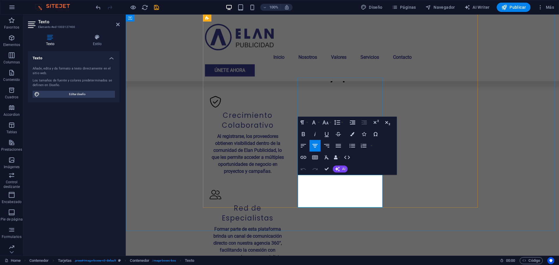
drag, startPoint x: 306, startPoint y: 177, endPoint x: 364, endPoint y: 197, distance: 61.0
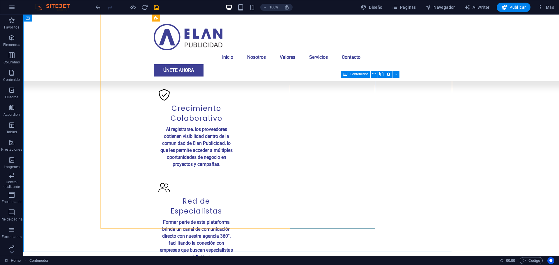
scroll to position [536, 0]
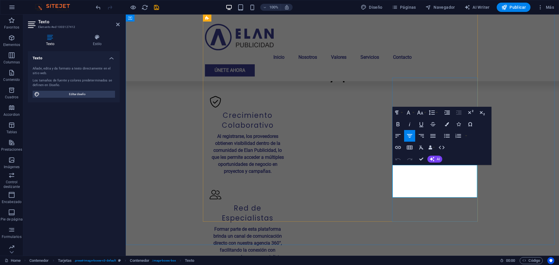
drag, startPoint x: 404, startPoint y: 171, endPoint x: 459, endPoint y: 190, distance: 58.2
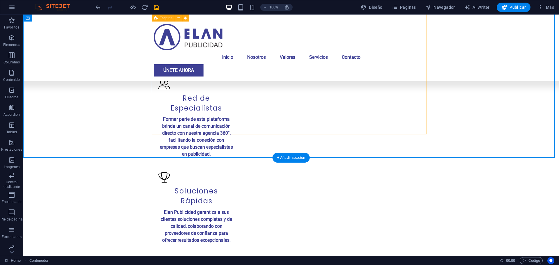
scroll to position [653, 0]
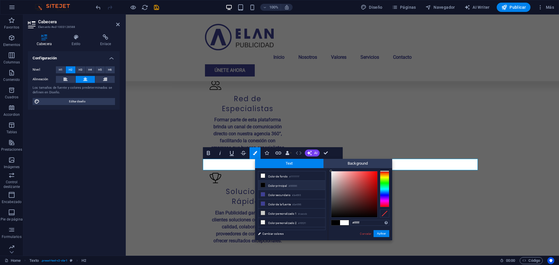
click at [299, 156] on icon "button" at bounding box center [298, 153] width 7 height 7
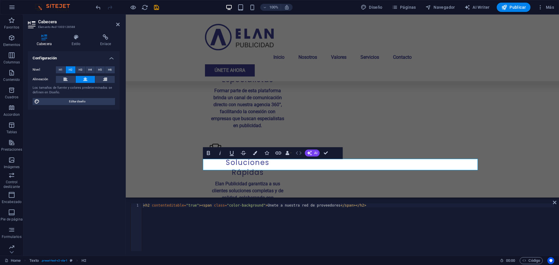
click at [299, 156] on icon "button" at bounding box center [298, 153] width 7 height 7
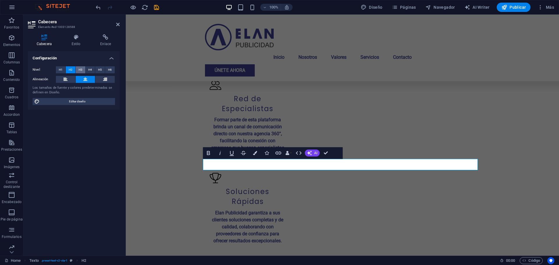
click at [83, 70] on button "H3" at bounding box center [81, 69] width 10 height 7
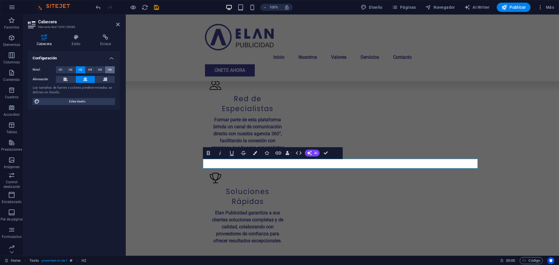
click at [111, 69] on span "H6" at bounding box center [110, 69] width 4 height 7
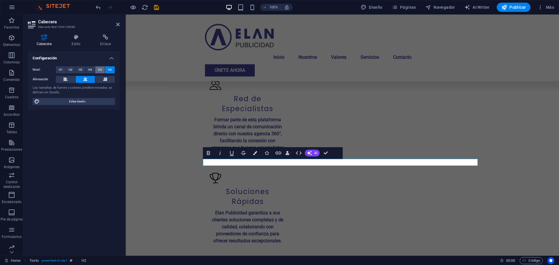
click at [100, 68] on span "H5" at bounding box center [100, 69] width 4 height 7
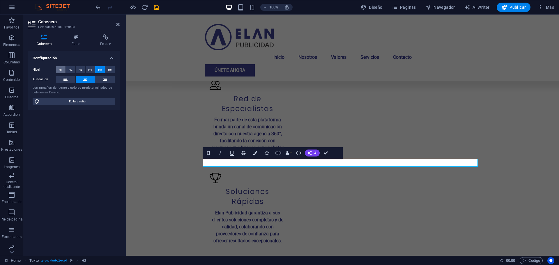
click at [63, 69] on button "H1" at bounding box center [61, 69] width 10 height 7
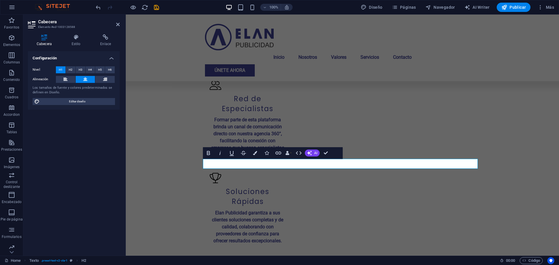
click at [63, 69] on button "H1" at bounding box center [61, 69] width 10 height 7
click at [112, 70] on span "H6" at bounding box center [110, 69] width 4 height 7
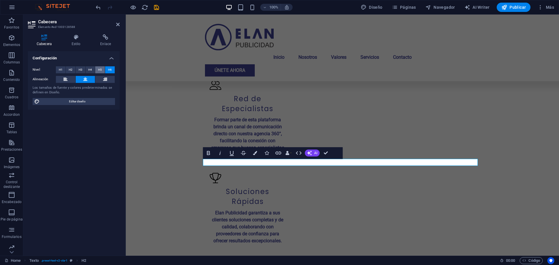
click at [99, 70] on span "H5" at bounding box center [100, 69] width 4 height 7
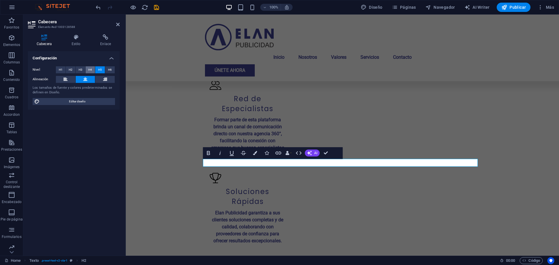
click at [91, 70] on span "H4" at bounding box center [90, 69] width 4 height 7
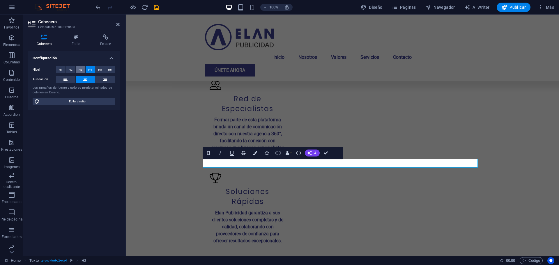
click at [84, 70] on button "H3" at bounding box center [81, 69] width 10 height 7
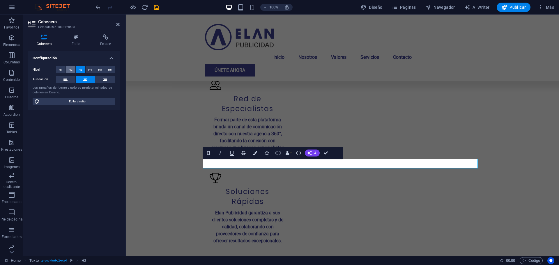
click at [68, 70] on button "H2" at bounding box center [71, 69] width 10 height 7
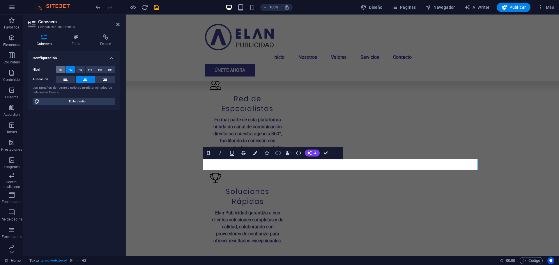
click at [63, 70] on button "H1" at bounding box center [61, 69] width 10 height 7
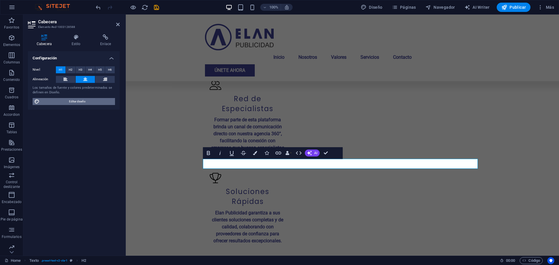
click at [59, 98] on span "Editar diseño" at bounding box center [77, 101] width 72 height 7
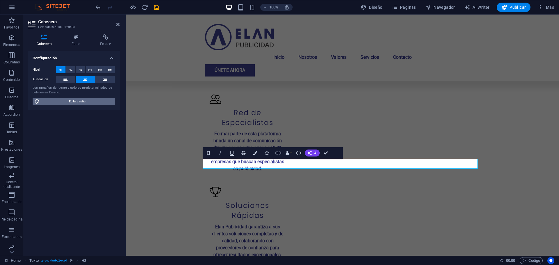
select select "px"
select select "700"
select select "px"
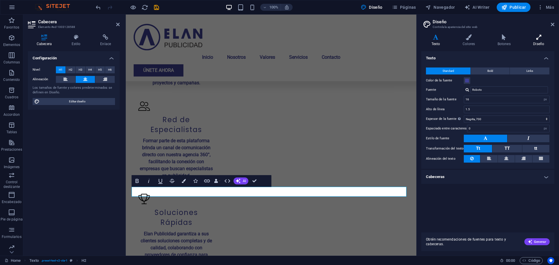
click at [543, 36] on icon at bounding box center [539, 37] width 31 height 6
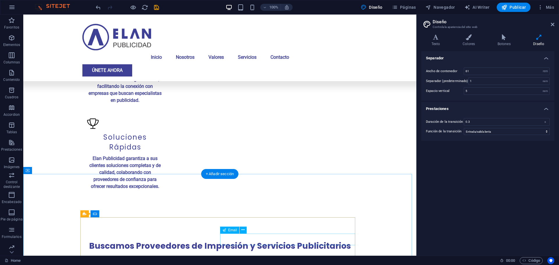
scroll to position [711, 0]
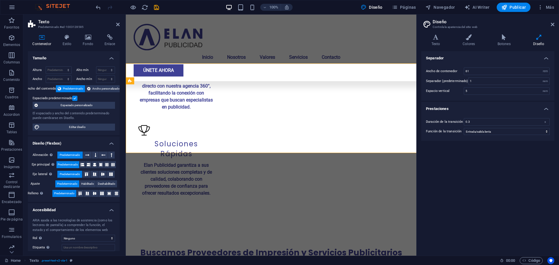
scroll to position [732, 0]
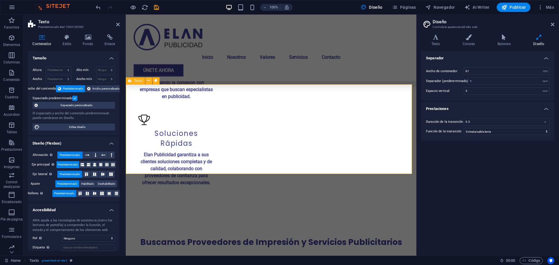
click at [66, 36] on icon at bounding box center [67, 37] width 18 height 6
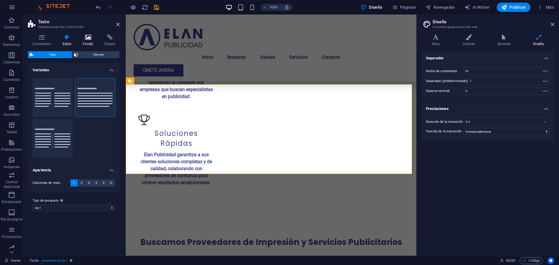
click at [89, 38] on icon at bounding box center [88, 37] width 20 height 6
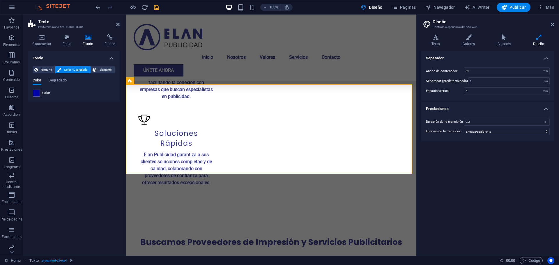
click at [36, 99] on div "Ninguno Color / Degradado Elemento Estirar fondo a ancho completo Superposición…" at bounding box center [74, 82] width 92 height 40
click at [36, 92] on span at bounding box center [36, 93] width 6 height 6
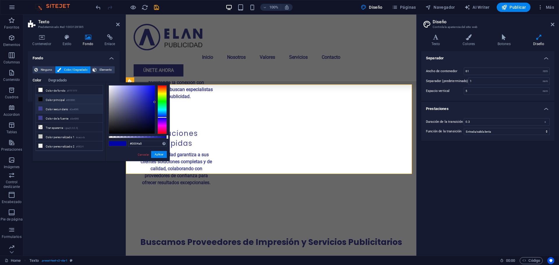
click at [40, 108] on icon at bounding box center [40, 109] width 4 height 4
type input "#3e4095"
click at [161, 155] on button "Aplicar" at bounding box center [159, 154] width 16 height 7
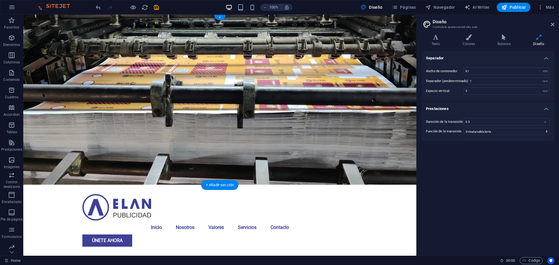
scroll to position [0, 0]
click at [516, 4] on span "Publicar" at bounding box center [514, 7] width 25 height 6
checkbox input "false"
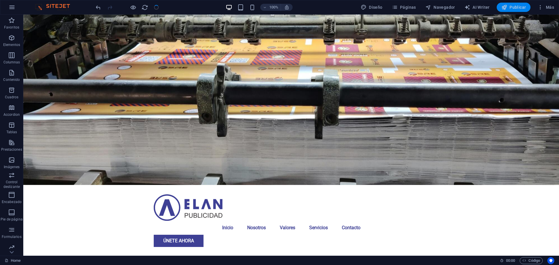
click at [513, 3] on button "Publicar" at bounding box center [514, 7] width 34 height 9
click at [513, 9] on span "Publicar" at bounding box center [514, 7] width 25 height 6
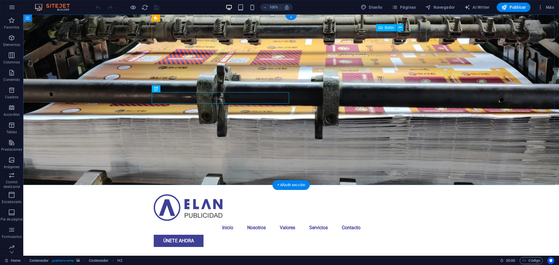
click at [382, 235] on div "Únete ahora" at bounding box center [291, 241] width 275 height 12
click at [384, 235] on div "Únete ahora" at bounding box center [291, 241] width 275 height 12
click at [383, 235] on div "Únete ahora" at bounding box center [291, 241] width 275 height 12
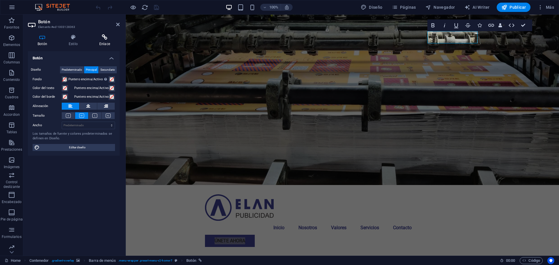
click at [103, 39] on icon at bounding box center [105, 37] width 30 height 6
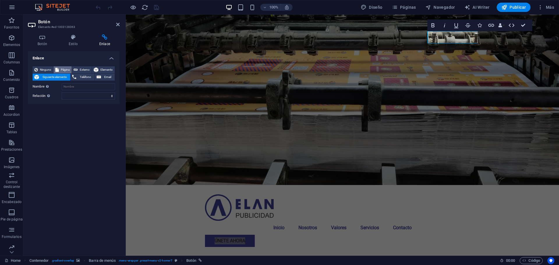
click at [63, 67] on span "Página" at bounding box center [65, 69] width 9 height 7
select select
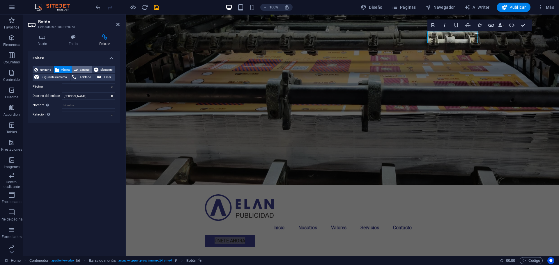
click at [81, 67] on span "Externo" at bounding box center [85, 69] width 10 height 7
select select "blank"
click at [492, 24] on icon "button" at bounding box center [491, 25] width 7 height 7
click at [103, 71] on span "Elemento" at bounding box center [106, 69] width 13 height 7
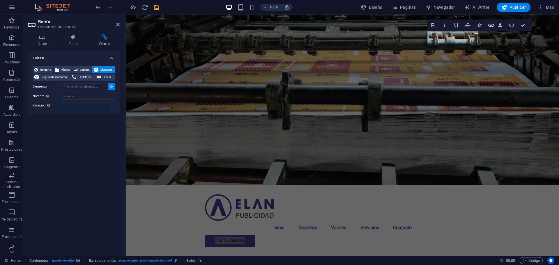
click at [80, 102] on select "alternativo autor marcador externo ayuda licencia siguiente nofollow noreferrer…" at bounding box center [88, 105] width 53 height 7
click at [84, 69] on span "Externo" at bounding box center [85, 69] width 10 height 7
select select
select select "blank"
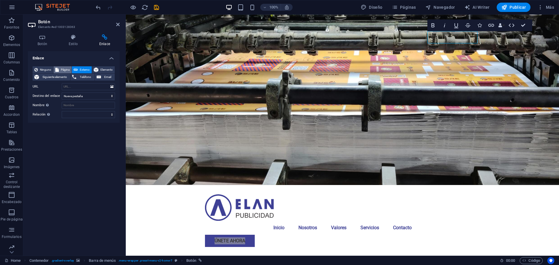
click at [67, 69] on span "Página" at bounding box center [65, 69] width 9 height 7
select select
click at [96, 89] on select "Home Subpage Legal Notice Privacy" at bounding box center [88, 86] width 53 height 7
click at [89, 126] on div "Enlace Ninguno Página Externo Elemento Siguiente elemento Teléfono Email Página…" at bounding box center [74, 151] width 92 height 200
click at [89, 97] on select "Nueva pestaña Misma pestaña Superposición" at bounding box center [88, 96] width 53 height 7
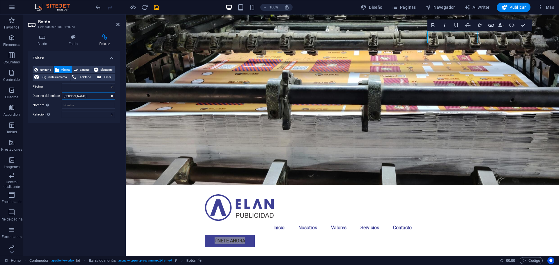
click at [89, 97] on select "Nueva pestaña Misma pestaña Superposición" at bounding box center [88, 96] width 53 height 7
click at [84, 72] on span "Externo" at bounding box center [85, 69] width 10 height 7
select select "blank"
click at [97, 71] on icon at bounding box center [96, 69] width 5 height 7
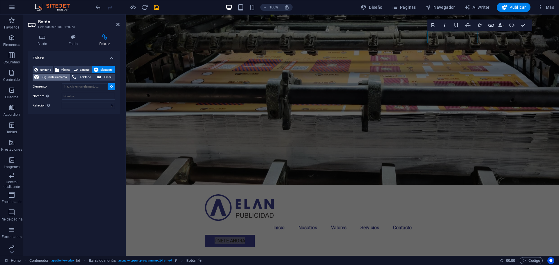
click at [53, 74] on span "Siguiente elemento" at bounding box center [55, 77] width 28 height 7
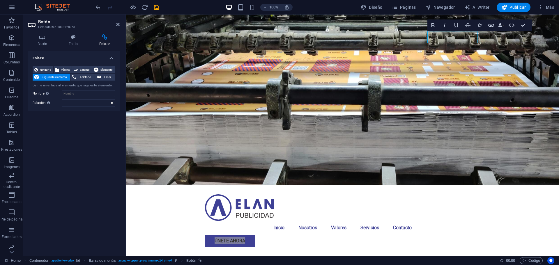
click at [68, 138] on div "Enlace Ninguno Página Externo Elemento Siguiente elemento Teléfono Email Define…" at bounding box center [74, 151] width 92 height 200
click at [439, 6] on span "Navegador" at bounding box center [441, 7] width 30 height 6
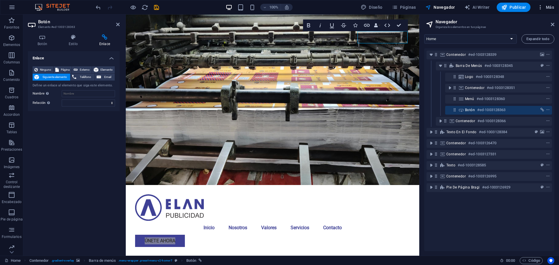
click at [547, 6] on span "Más" at bounding box center [546, 7] width 17 height 6
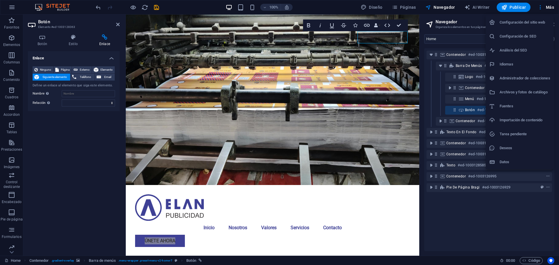
click at [105, 39] on div at bounding box center [279, 132] width 559 height 265
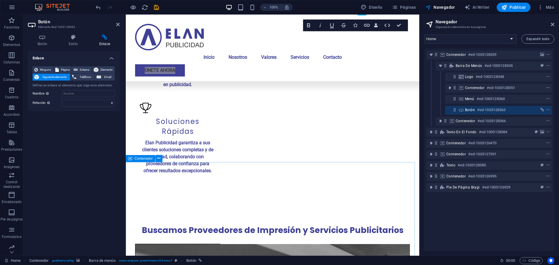
scroll to position [845, 0]
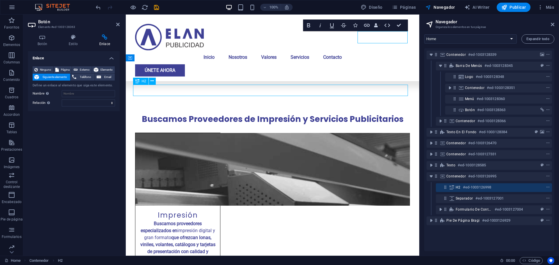
scroll to position [824, 0]
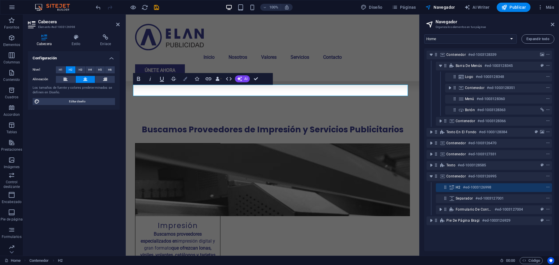
click at [185, 79] on icon "button" at bounding box center [185, 79] width 4 height 4
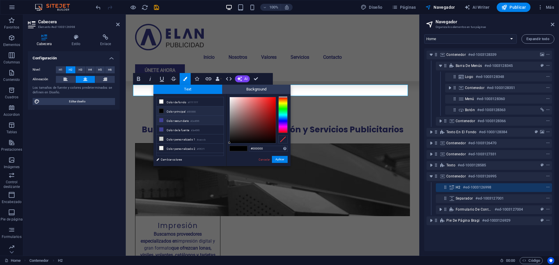
click at [161, 119] on icon at bounding box center [161, 120] width 4 height 4
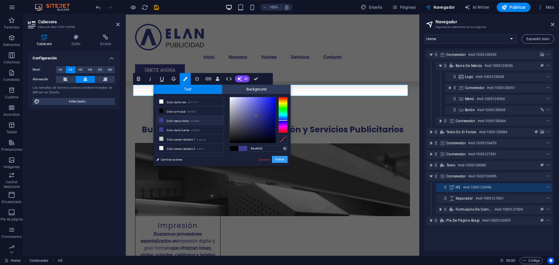
click at [283, 161] on button "Aplicar" at bounding box center [280, 159] width 16 height 7
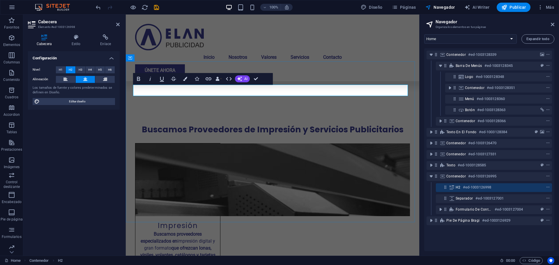
click at [183, 81] on button "Colors" at bounding box center [185, 79] width 11 height 12
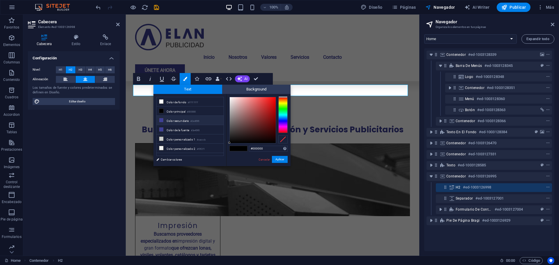
click at [162, 120] on icon at bounding box center [161, 120] width 4 height 4
type input "#3e4095"
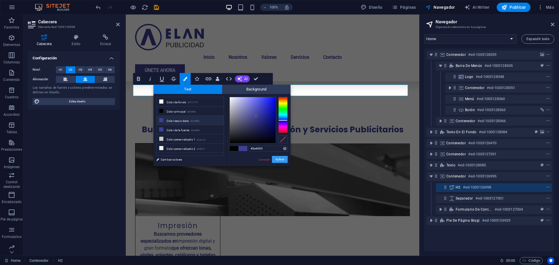
click at [279, 161] on button "Aplicar" at bounding box center [280, 159] width 16 height 7
click at [281, 162] on button "Aplicar" at bounding box center [280, 159] width 16 height 7
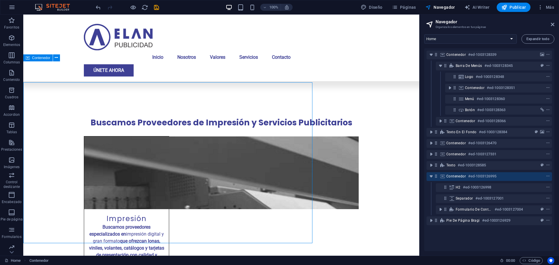
scroll to position [824, 0]
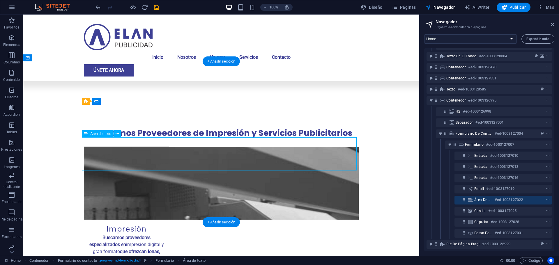
scroll to position [80, 0]
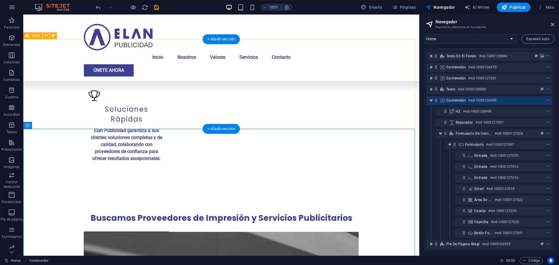
scroll to position [737, 0]
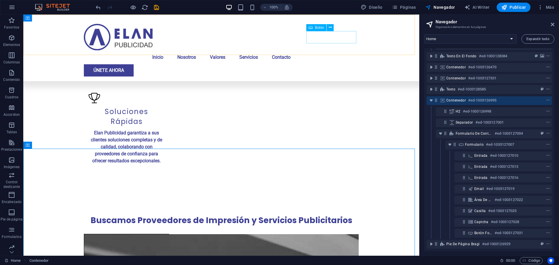
click at [333, 64] on div "Únete ahora" at bounding box center [221, 70] width 275 height 12
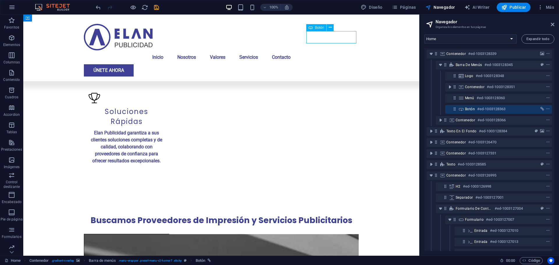
scroll to position [0, 0]
click at [541, 108] on icon "link" at bounding box center [543, 110] width 4 height 4
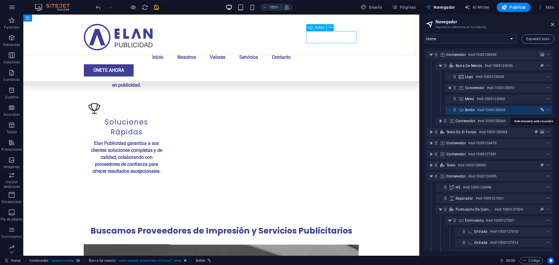
scroll to position [758, 0]
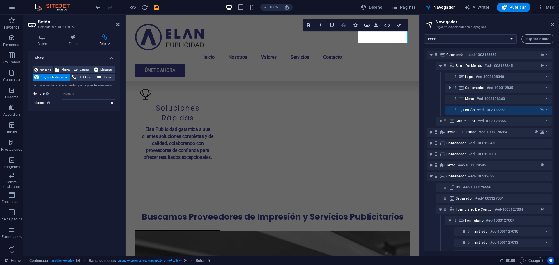
click at [343, 24] on icon "button" at bounding box center [343, 25] width 5 height 4
click at [345, 28] on icon "button" at bounding box center [343, 25] width 7 height 7
click at [369, 28] on icon "button" at bounding box center [367, 25] width 7 height 7
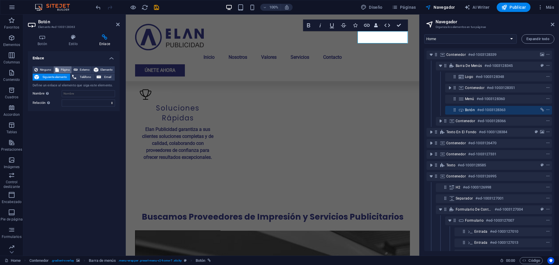
click at [63, 70] on span "Página" at bounding box center [65, 69] width 9 height 7
select select
click at [74, 89] on select "Home Subpage Legal Notice Privacy" at bounding box center [88, 86] width 53 height 7
click at [79, 70] on button "Externo" at bounding box center [82, 69] width 20 height 7
select select "blank"
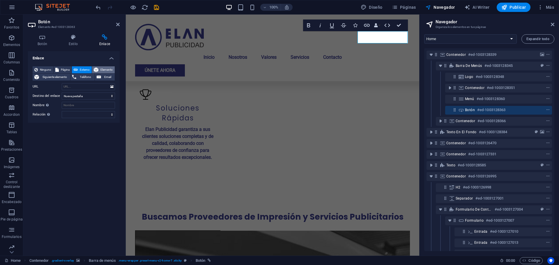
click at [94, 70] on icon at bounding box center [96, 69] width 5 height 7
click at [83, 70] on span "Externo" at bounding box center [85, 69] width 10 height 7
select select "blank"
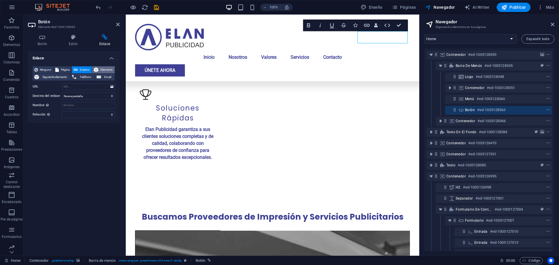
click at [105, 71] on span "Elemento" at bounding box center [106, 69] width 13 height 7
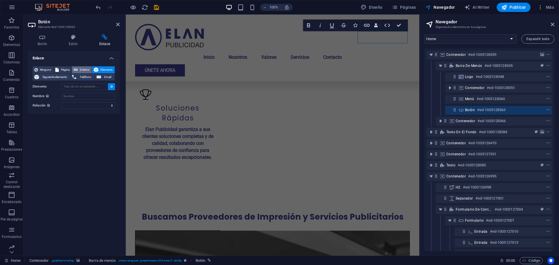
click at [82, 71] on span "Externo" at bounding box center [85, 69] width 10 height 7
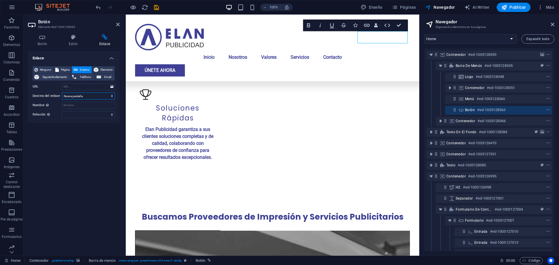
click at [80, 97] on select "Nueva pestaña Misma pestaña Superposición" at bounding box center [88, 96] width 53 height 7
select select "overlay"
click at [62, 93] on select "Nueva pestaña Misma pestaña Superposición" at bounding box center [88, 96] width 53 height 7
click at [78, 108] on input "Nombre Una descripción adicional del enlace no debería ser igual al texto del e…" at bounding box center [88, 105] width 53 height 7
click at [78, 114] on select "alternativo autor marcador externo ayuda licencia siguiente nofollow noreferrer…" at bounding box center [88, 114] width 53 height 7
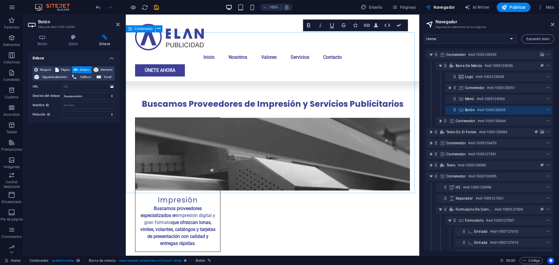
scroll to position [874, 0]
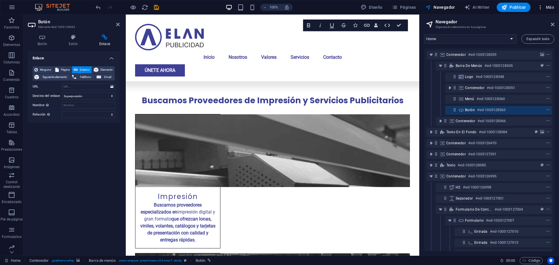
click at [539, 6] on icon "button" at bounding box center [541, 7] width 6 height 6
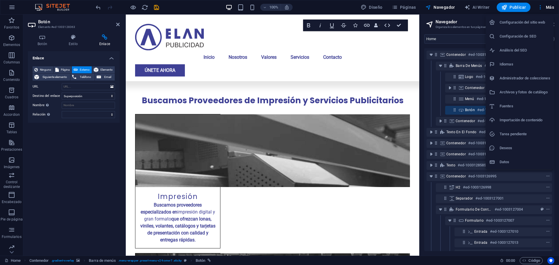
click at [529, 23] on h6 "Configuración del sitio web" at bounding box center [525, 22] width 51 height 7
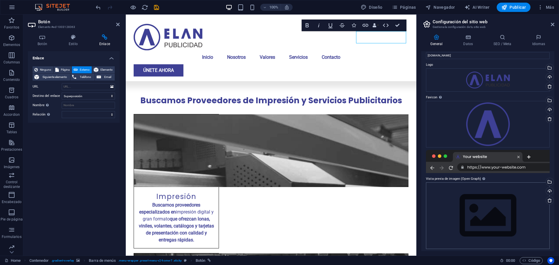
scroll to position [13, 0]
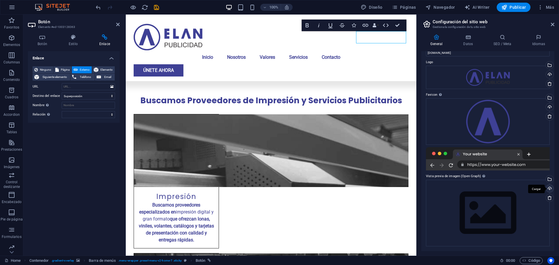
click at [548, 187] on div "Cargar" at bounding box center [549, 189] width 9 height 9
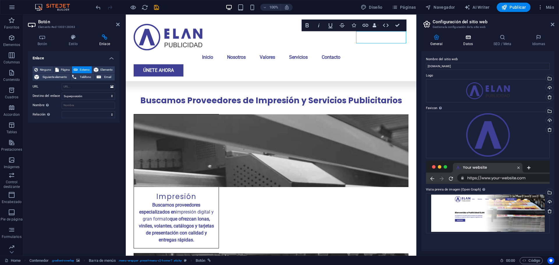
click at [473, 40] on icon at bounding box center [469, 37] width 28 height 6
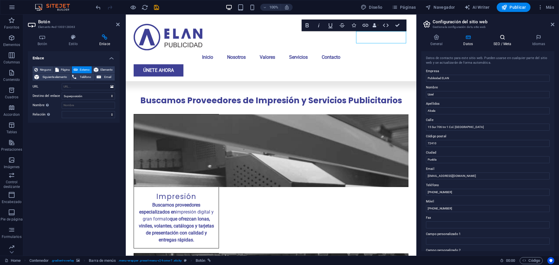
click at [506, 37] on icon at bounding box center [503, 37] width 36 height 6
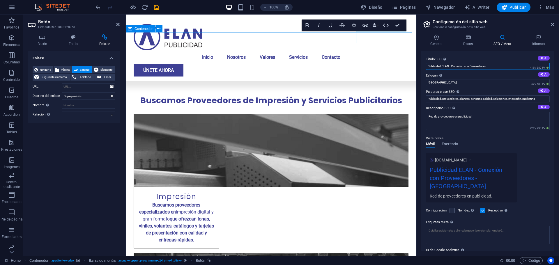
drag, startPoint x: 618, startPoint y: 81, endPoint x: 411, endPoint y: 67, distance: 207.3
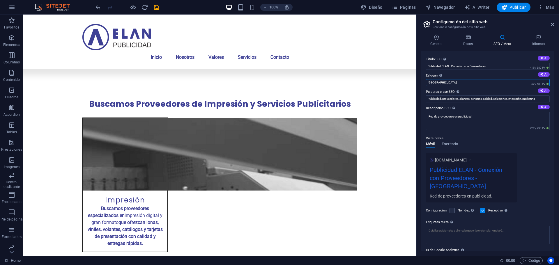
click at [444, 80] on input "Berlin" at bounding box center [488, 82] width 124 height 7
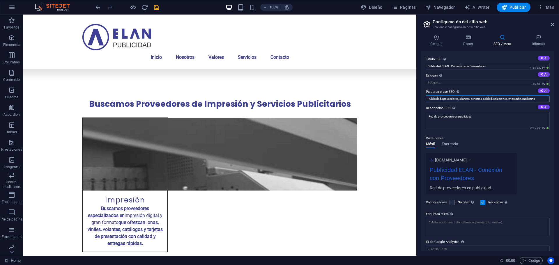
click at [449, 96] on input "Publicidad, proveedores, alianzas, servicios, calidad, soluciones, impresión, m…" at bounding box center [488, 99] width 124 height 7
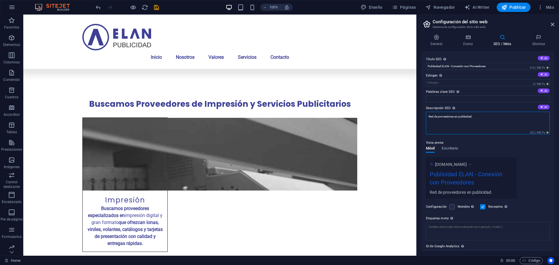
click at [440, 116] on textarea "Red de proveedores en publicidad." at bounding box center [488, 123] width 124 height 23
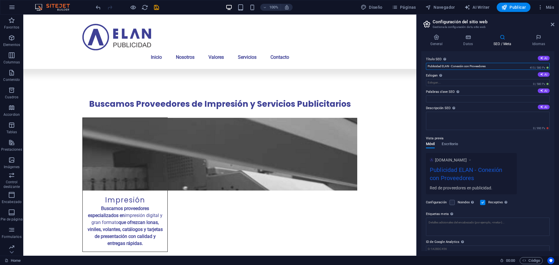
click at [437, 66] on input "Publicidad ELAN - Conexión con Proveedores" at bounding box center [488, 66] width 124 height 7
click at [433, 85] on input "Eslogan El eslogan de tu sitio web. AI" at bounding box center [488, 82] width 124 height 7
paste input "Tu socio estratégico en impresión, promocionales y servicios publicitarios en P…"
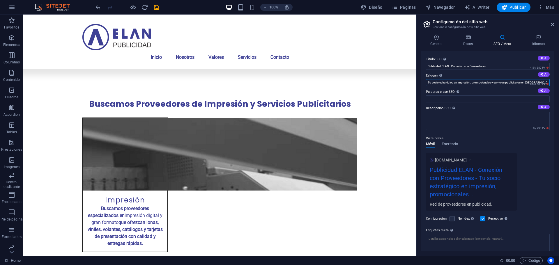
type input "Tu socio estratégico en impresión, promocionales y servicios publicitarios en P…"
click at [446, 121] on textarea "Descripción SEO Describe el contenido de tu sitio web - ¡crucial para los busca…" at bounding box center [488, 121] width 124 height 18
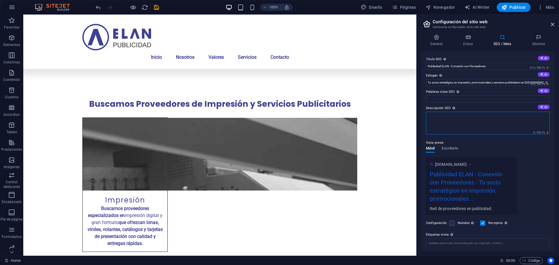
paste textarea "impresión Puebla, artículos promocionales Puebla, uniformes bordados, material …"
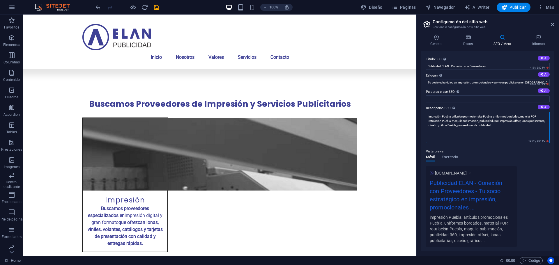
paste textarea "n Publicidad ELAN Puebla buscamos proveedores estratégicos en impresión digital…"
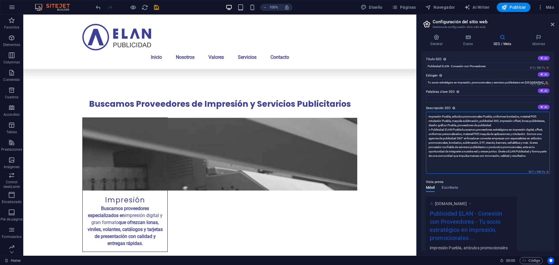
scroll to position [0, 0]
drag, startPoint x: 561, startPoint y: 172, endPoint x: 385, endPoint y: 100, distance: 190.9
paste textarea
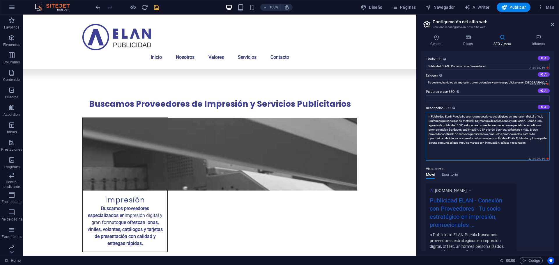
click at [429, 116] on textarea "n Publicidad ELAN Puebla buscamos proveedores estratégicos en impresión digital…" at bounding box center [488, 136] width 124 height 49
type textarea "En Publicidad ELAN Puebla buscamos proveedores estratégicos en impresión digita…"
click at [438, 99] on input "Palabras clave SEO Lista de palabras clave separadas por comas que describen tu…" at bounding box center [488, 99] width 124 height 7
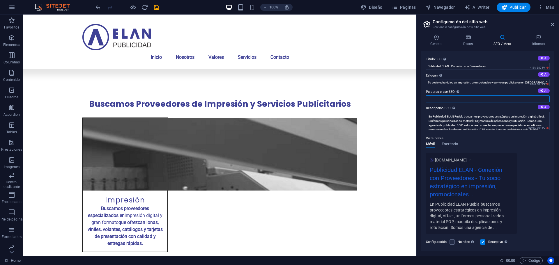
paste input "impresión Puebla, artículos promocionales Puebla, uniformes bordados, material …"
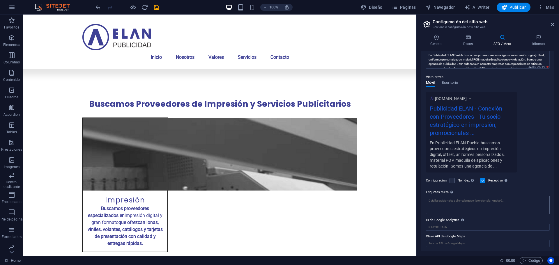
scroll to position [62, 0]
type input "impresión Puebla, artículos promocionales Puebla, uniformes bordados, material …"
click at [454, 224] on input "ID de Google Analytics Añada únicamente el ID de Google Analytics. Incluimos el…" at bounding box center [488, 226] width 124 height 7
click at [459, 202] on textarea "Etiquetas meta Introduce aquí el código HTML que se incluirá en las etiquetas d…" at bounding box center [488, 205] width 124 height 18
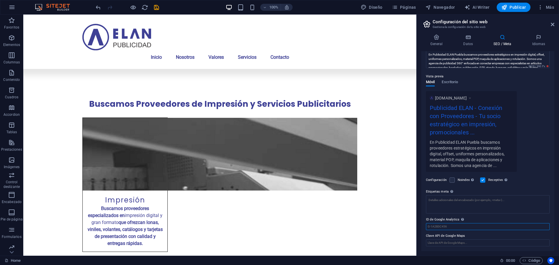
click at [444, 228] on input "ID de Google Analytics Añada únicamente el ID de Google Analytics. Incluimos el…" at bounding box center [488, 226] width 124 height 7
paste input "GTM-TT2WNBSM"
type input "GTM-TT2WNBSM"
click at [444, 203] on textarea "Etiquetas meta Introduce aquí el código HTML que se incluirá en las etiquetas d…" at bounding box center [488, 207] width 124 height 23
click at [511, 10] on button "Publicar" at bounding box center [514, 7] width 34 height 9
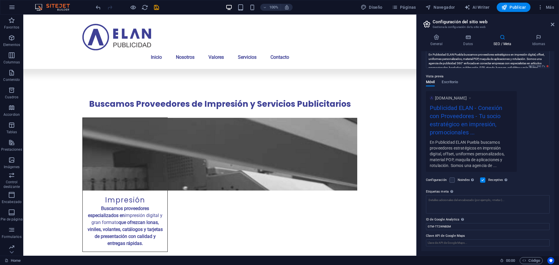
checkbox input "false"
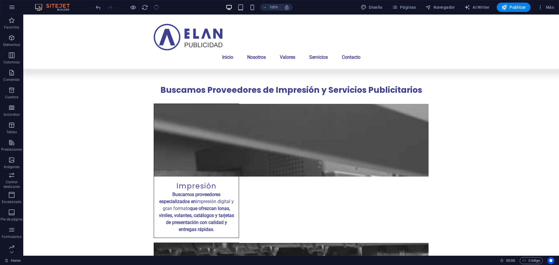
scroll to position [839, 0]
